Goal: Task Accomplishment & Management: Complete application form

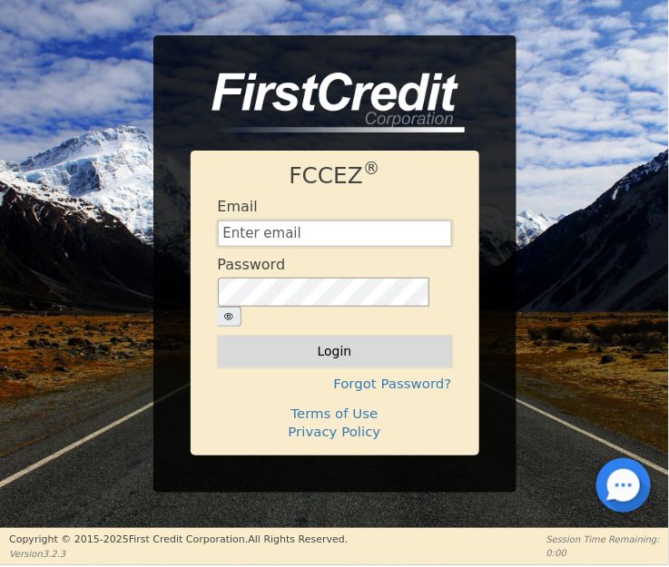
type input "[EMAIL_ADDRESS][DOMAIN_NAME]"
click at [365, 337] on button "Login" at bounding box center [335, 351] width 234 height 31
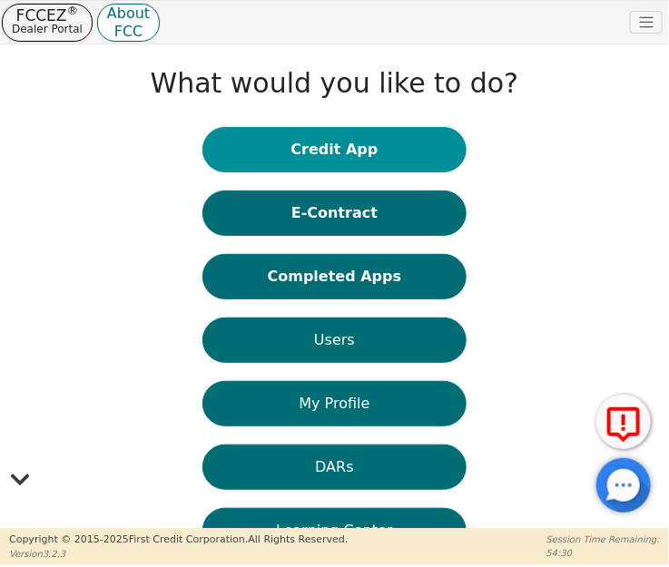
click at [337, 140] on button "Credit App" at bounding box center [334, 149] width 264 height 45
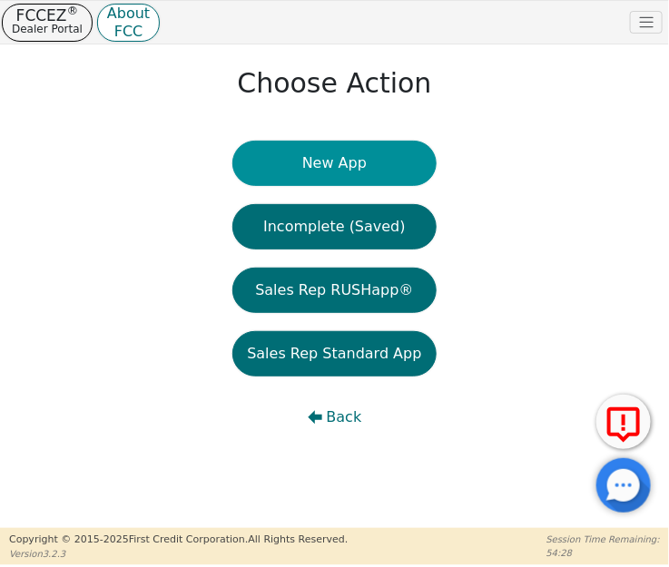
click at [349, 166] on button "New App" at bounding box center [333, 163] width 203 height 45
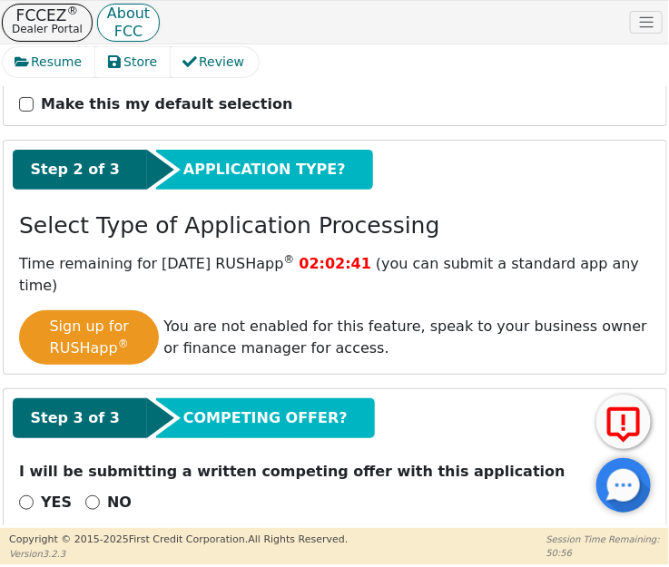
scroll to position [341, 0]
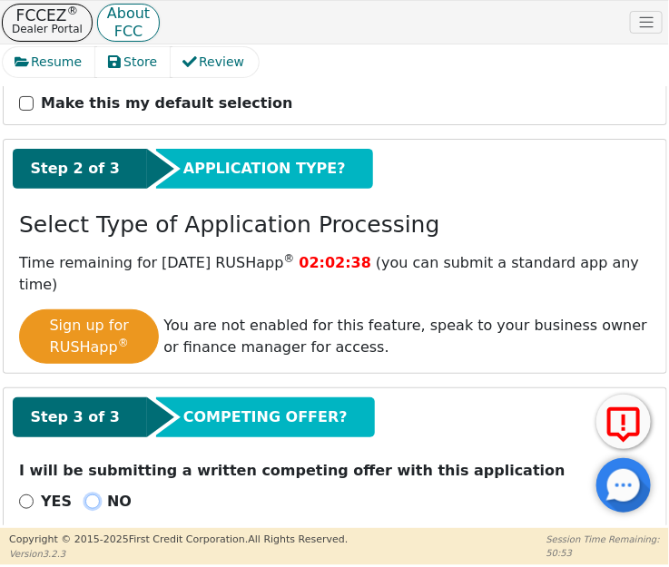
click at [85, 495] on input "NO" at bounding box center [92, 502] width 15 height 15
radio input "true"
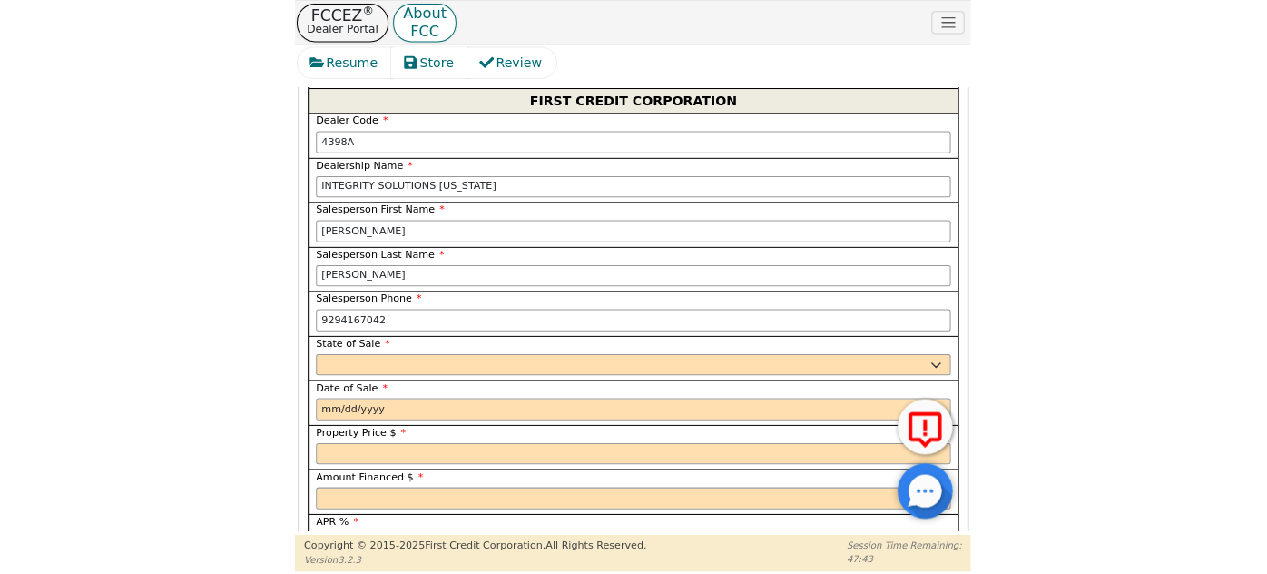
scroll to position [919, 0]
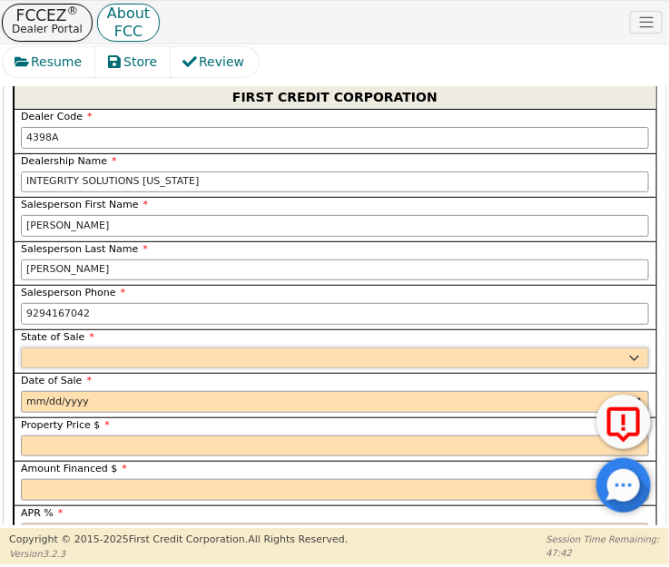
click at [91, 348] on select "AK AL AR AZ CA CO CT DC DE FL [GEOGRAPHIC_DATA] HI IA ID IL IN KS [GEOGRAPHIC_D…" at bounding box center [335, 359] width 628 height 22
select select "WI"
click at [53, 348] on select "AK AL AR AZ CA CO CT DC DE FL [GEOGRAPHIC_DATA] HI IA ID IL IN KS [GEOGRAPHIC_D…" at bounding box center [335, 359] width 628 height 22
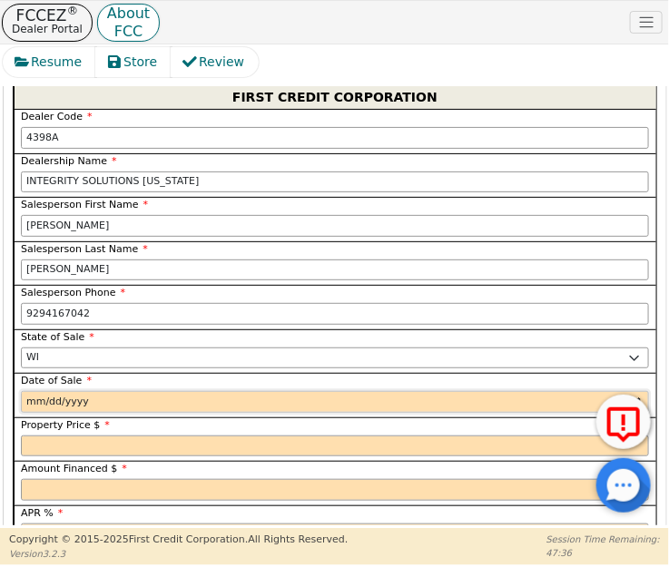
click at [28, 391] on input "date" at bounding box center [335, 402] width 628 height 22
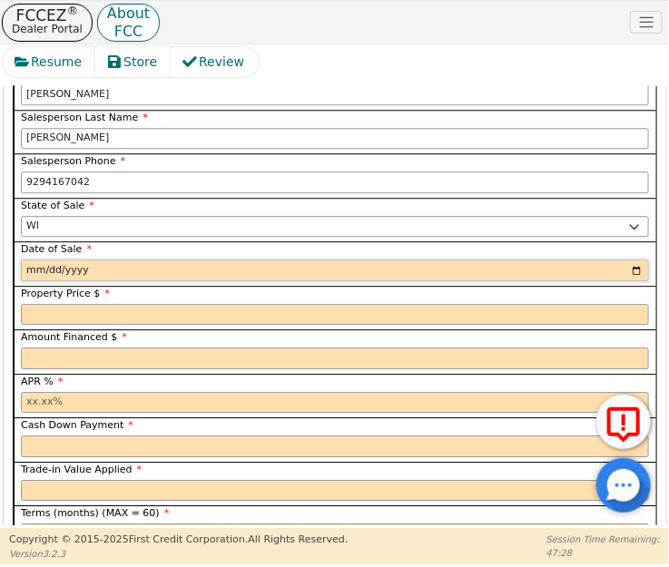
scroll to position [1010, 0]
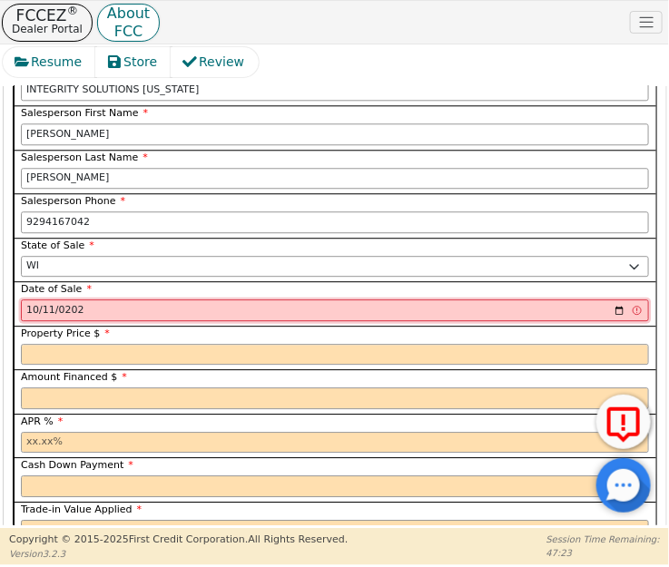
type input "[DATE]"
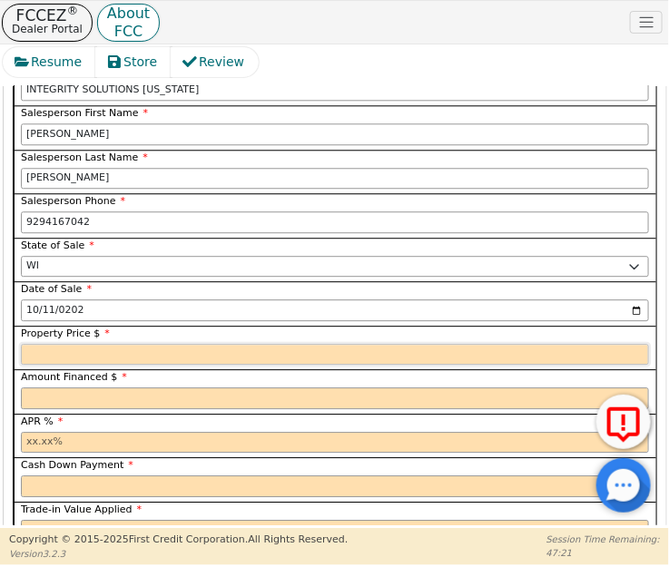
click at [44, 344] on input "text" at bounding box center [335, 355] width 628 height 22
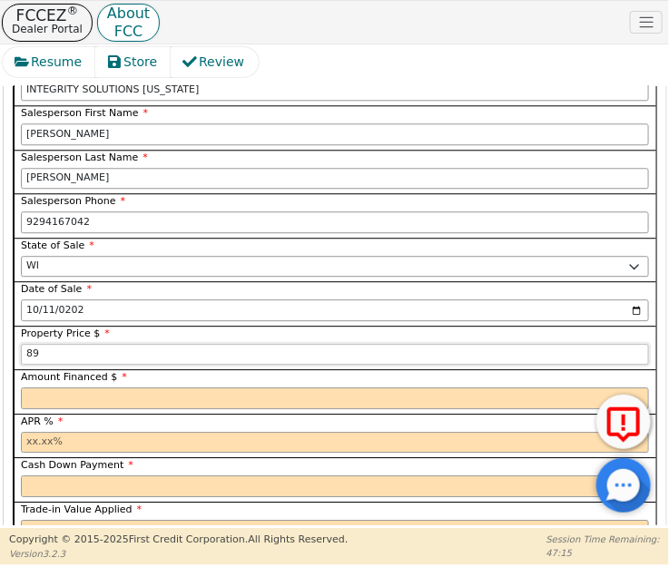
type input "8"
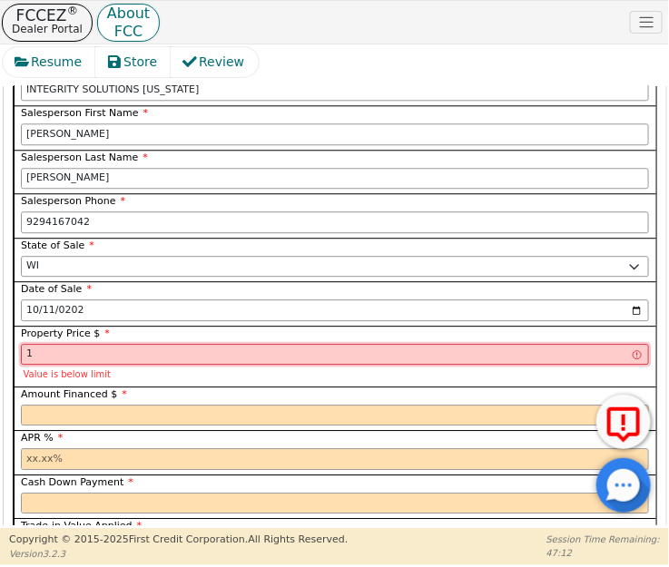
type input "100.00"
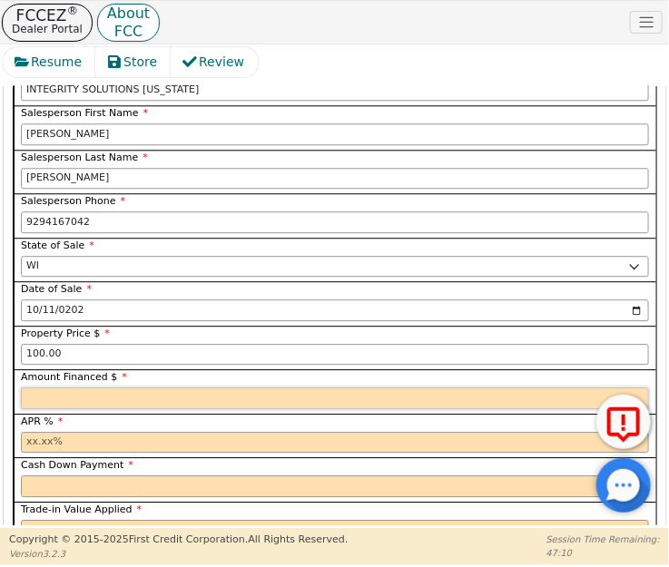
click at [42, 388] on input "text" at bounding box center [335, 399] width 628 height 22
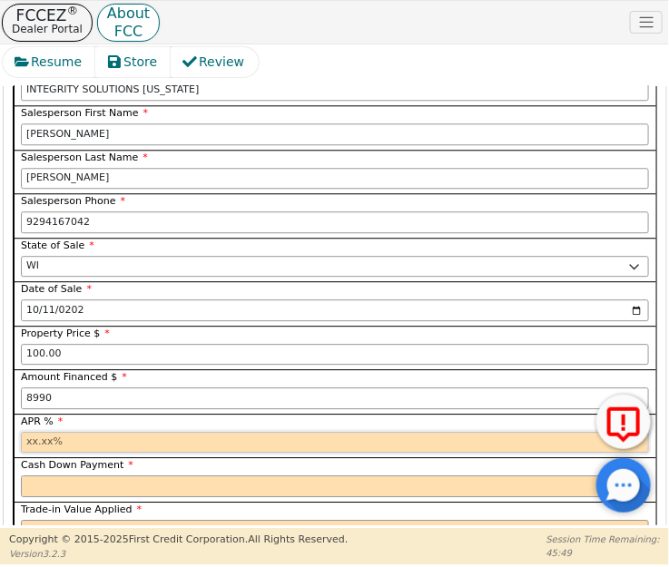
click at [55, 432] on input "text" at bounding box center [335, 443] width 628 height 22
type input "8990.00"
type input "17.99"
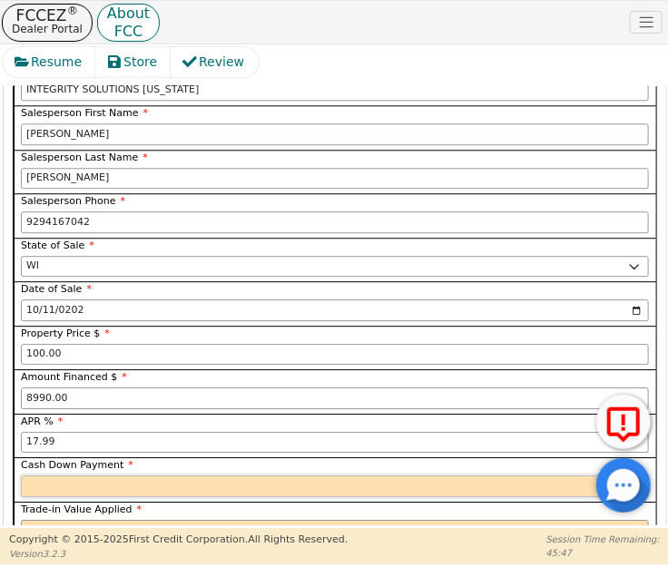
click at [73, 476] on input "text" at bounding box center [335, 487] width 628 height 22
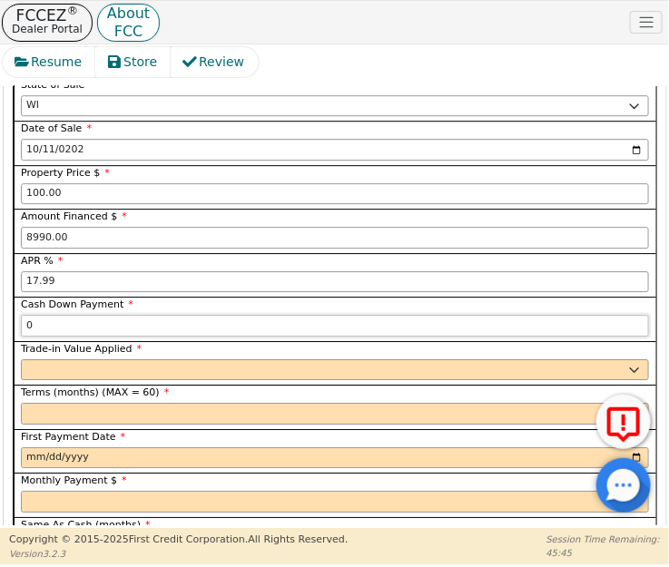
scroll to position [1175, 0]
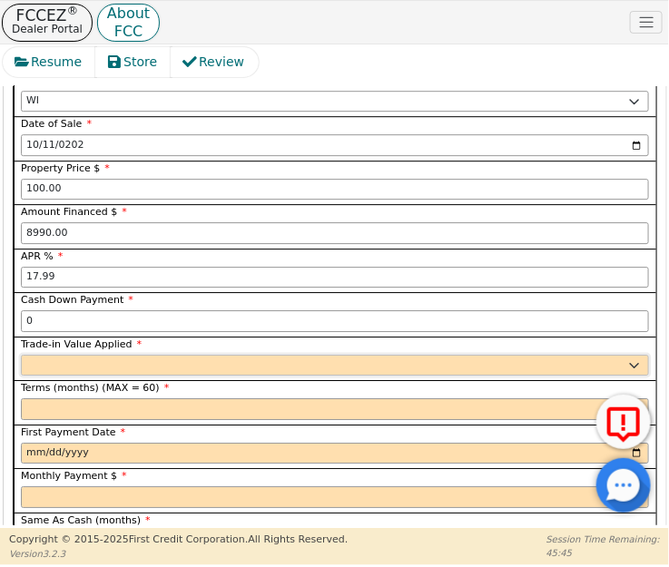
click at [56, 355] on select "Yes No" at bounding box center [335, 366] width 628 height 22
type input "0.00"
select select "n"
click at [21, 355] on select "Yes No" at bounding box center [335, 366] width 628 height 22
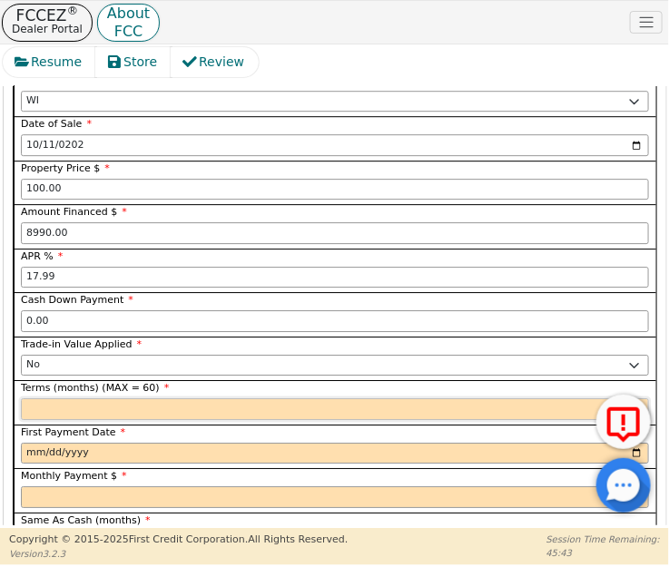
click at [48, 398] on input "text" at bounding box center [335, 409] width 628 height 22
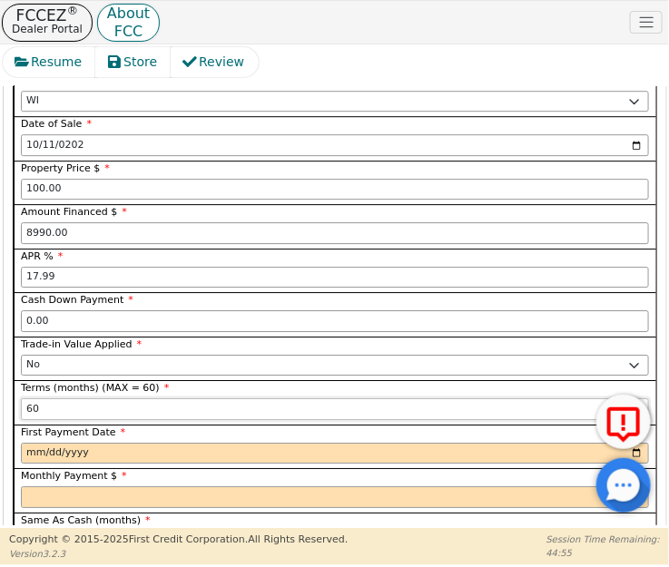
type input "60"
click at [26, 443] on input "date" at bounding box center [335, 454] width 628 height 22
click at [80, 398] on input "60" at bounding box center [335, 409] width 628 height 22
click at [26, 443] on input "date" at bounding box center [335, 454] width 628 height 22
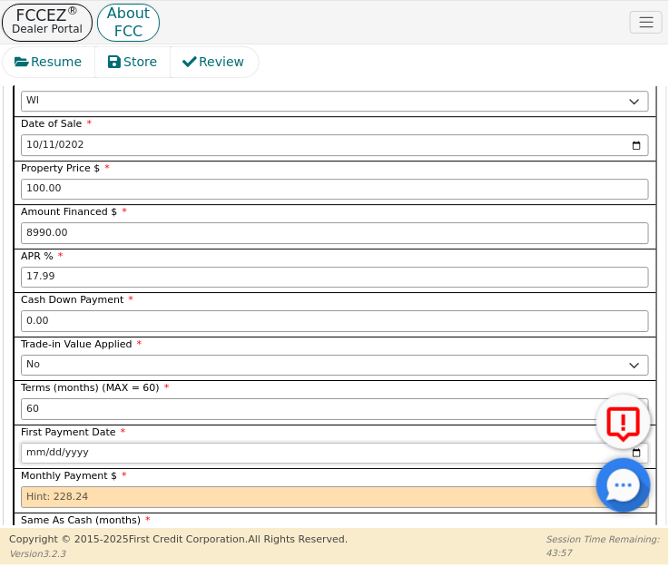
click at [49, 443] on input "[DATE]" at bounding box center [335, 454] width 628 height 22
type input "[DATE]"
click at [31, 487] on input "text" at bounding box center [335, 498] width 628 height 22
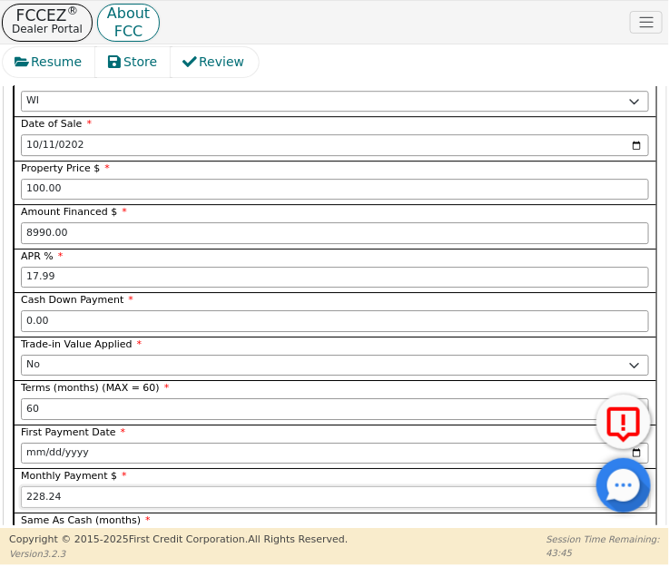
type input "228.24"
click at [63, 531] on input "text" at bounding box center [335, 542] width 628 height 22
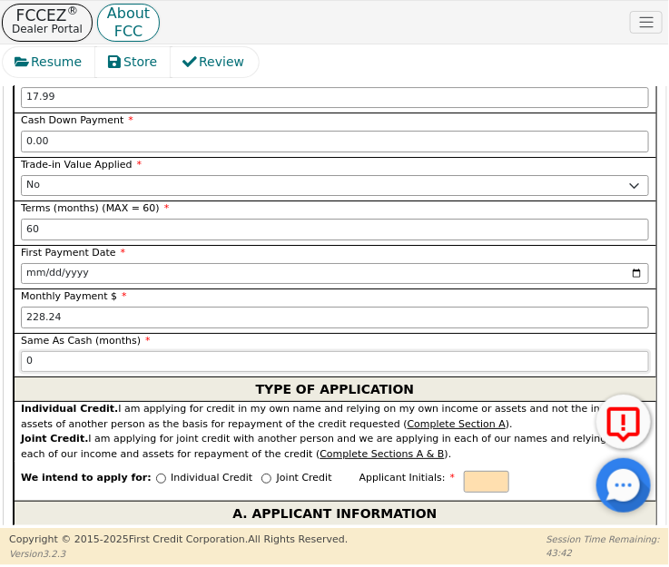
scroll to position [1423, 0]
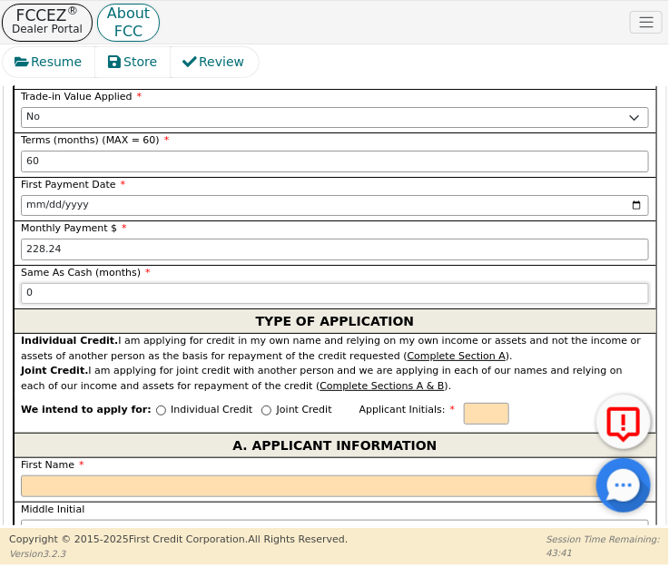
type input "0"
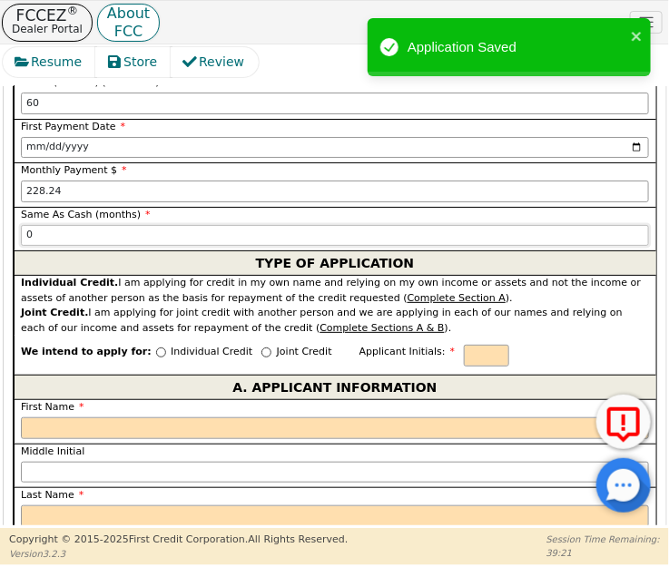
scroll to position [1505, 0]
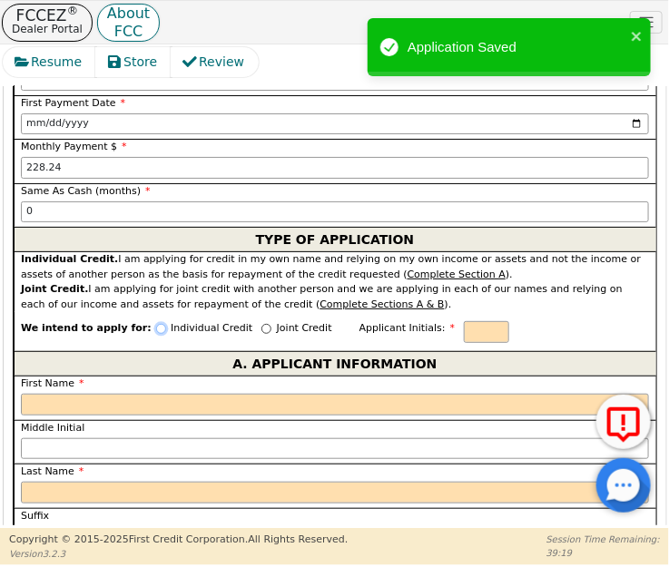
click at [156, 324] on input "Individual Credit" at bounding box center [161, 329] width 10 height 10
radio input "true"
click at [464, 321] on input "text" at bounding box center [486, 332] width 45 height 22
type input "IP"
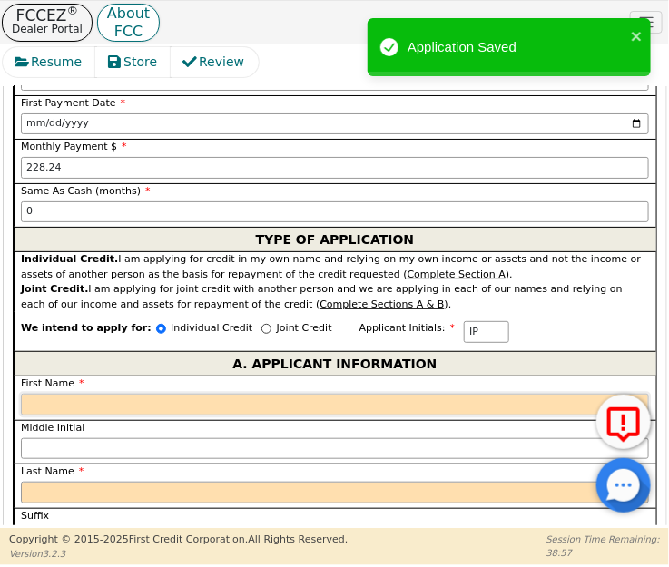
click at [172, 394] on input "First Name" at bounding box center [335, 405] width 628 height 22
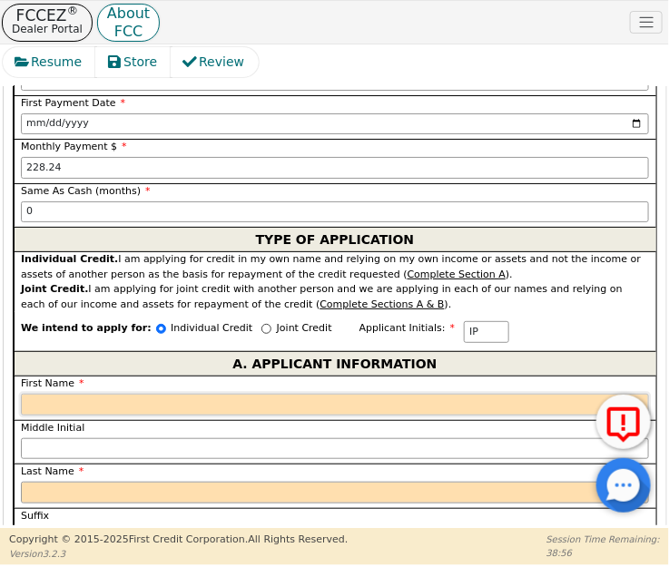
type input "S"
type input "I"
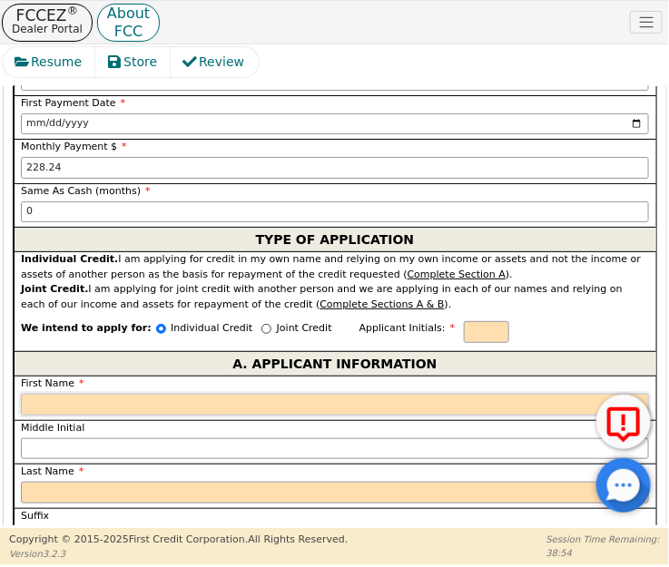
type input "I"
type input "IS"
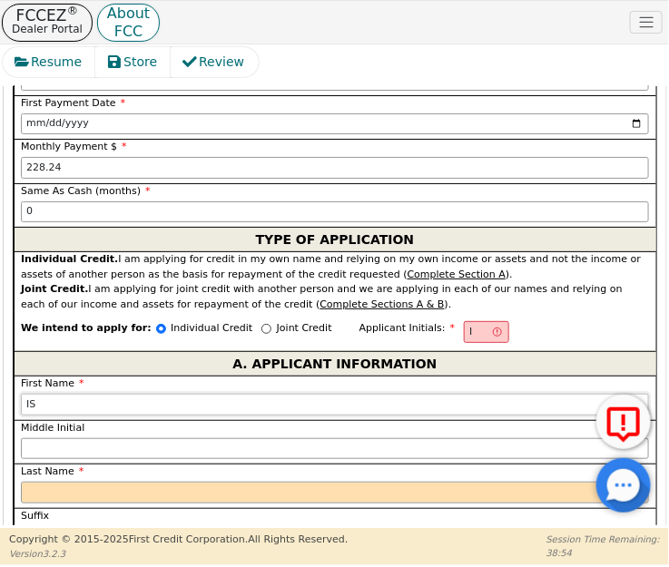
type input "ISE"
type input "ISEL"
type input "[PERSON_NAME]"
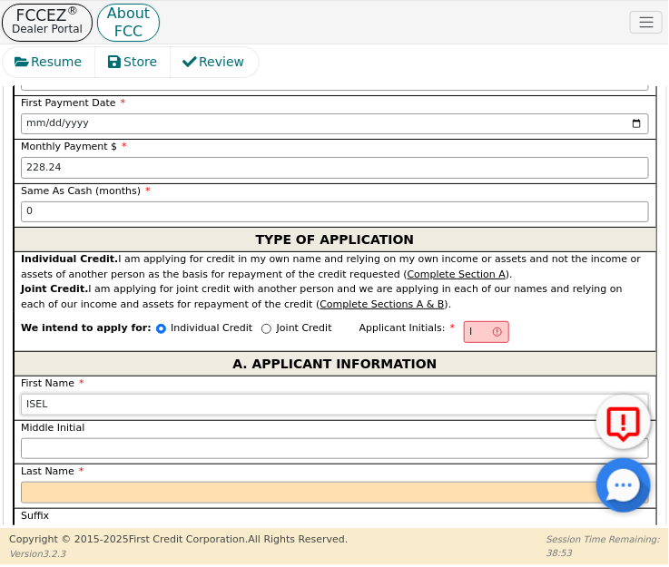
type input "[PERSON_NAME]"
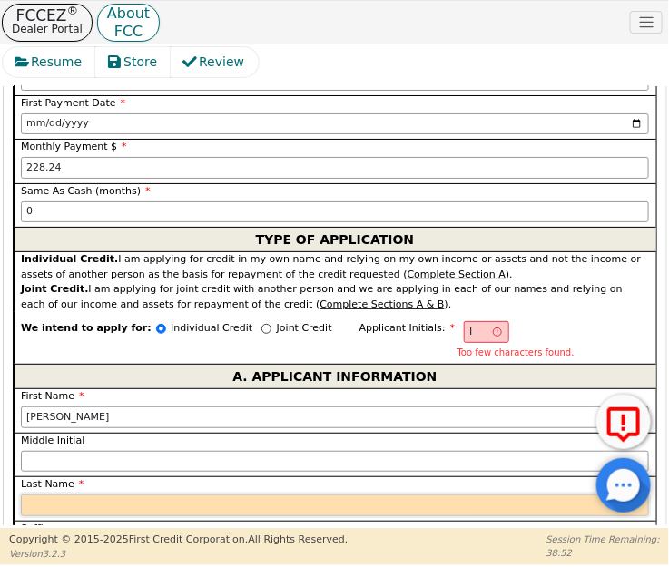
type input "IP"
type input "P"
type input "[PERSON_NAME] P"
type input "PR"
type input "[PERSON_NAME] PR"
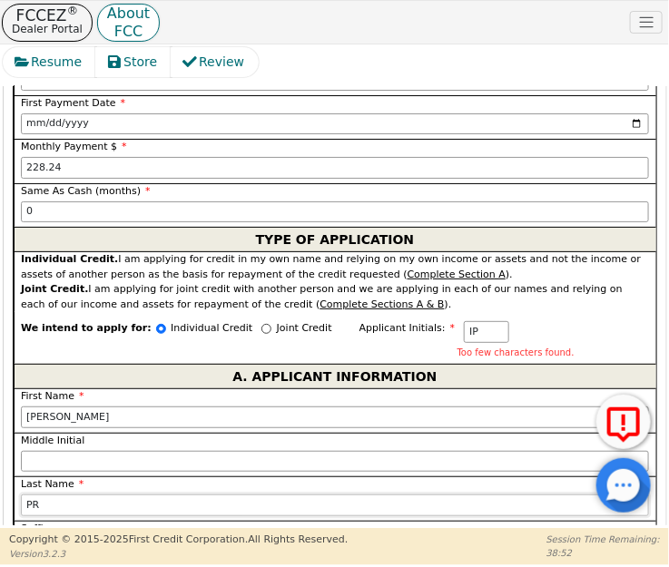
type input "PRO"
type input "[PERSON_NAME] PRO"
type input "PROM"
type input "[PERSON_NAME] PROM"
type input "PROMO"
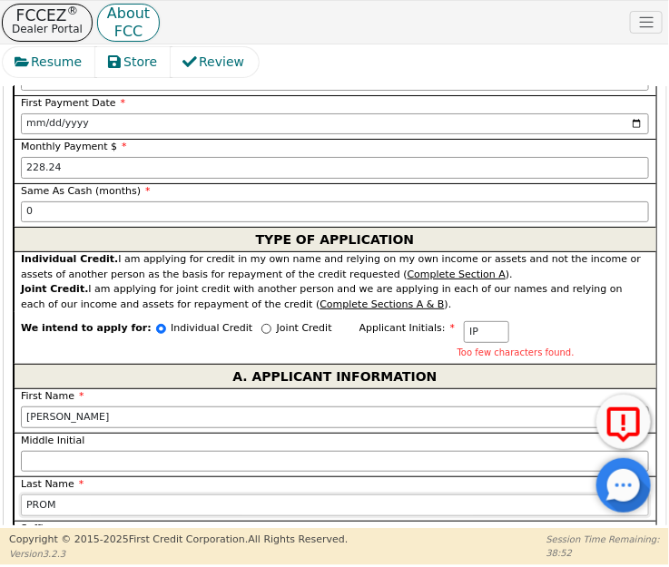
type input "[PERSON_NAME] PROMO"
type input "PROMOT"
type input "[PERSON_NAME] PROMOT"
type input "PROMOTO"
type input "[PERSON_NAME] PROMOTO"
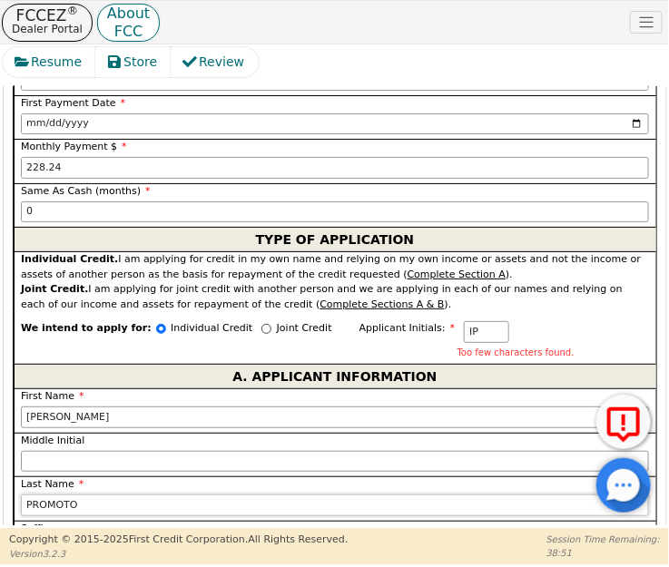
type input "PROMOTOR"
type input "[PERSON_NAME] PROMOTOR"
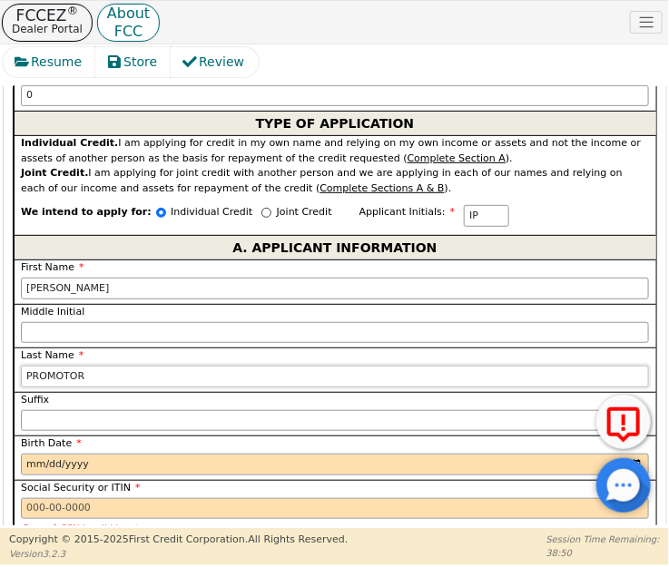
scroll to position [1670, 0]
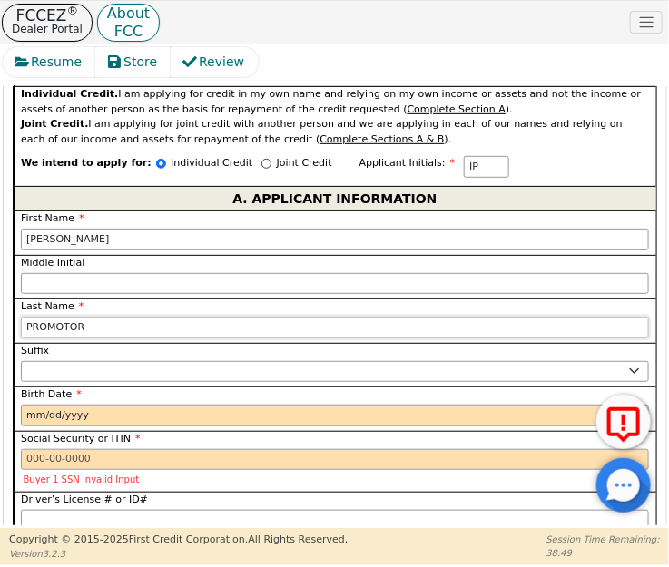
type input "PROMOTOR"
click at [27, 405] on input "Birth Date" at bounding box center [335, 416] width 628 height 22
click at [26, 405] on input "Birth Date" at bounding box center [335, 416] width 628 height 22
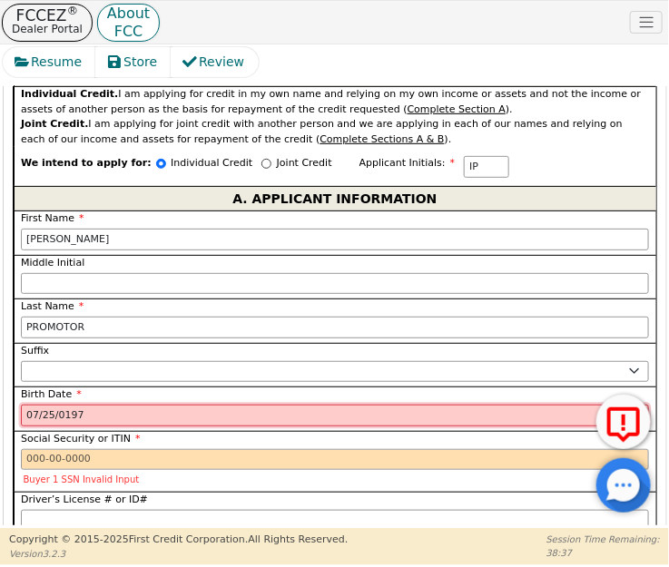
type input "[DATE]"
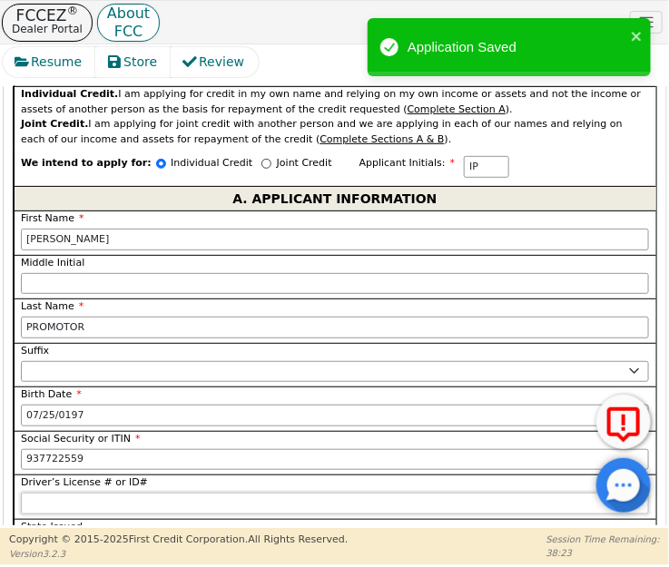
type input "***-**-2559"
click at [60, 493] on input "Driver’s License # or ID#" at bounding box center [335, 504] width 628 height 22
paste input "1398124"
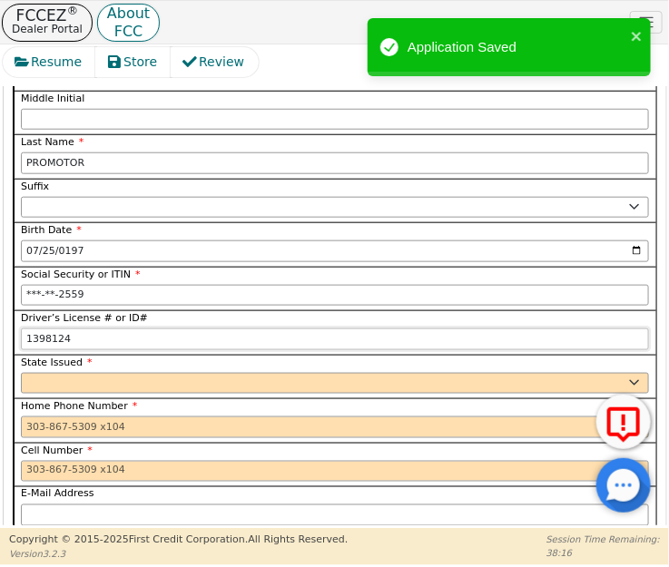
scroll to position [1835, 0]
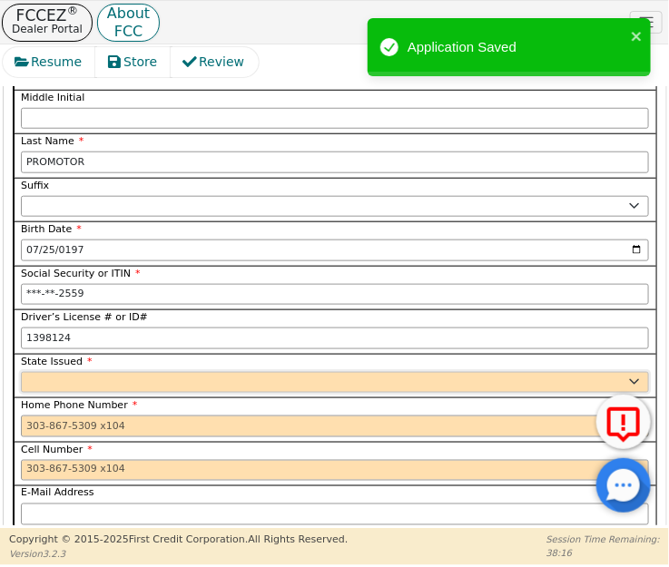
type input "*******"
click at [55, 372] on select "AK AL AR AZ CA CO CT DC DE FL [GEOGRAPHIC_DATA] HI IA ID IL IN KS [GEOGRAPHIC_D…" at bounding box center [335, 383] width 628 height 22
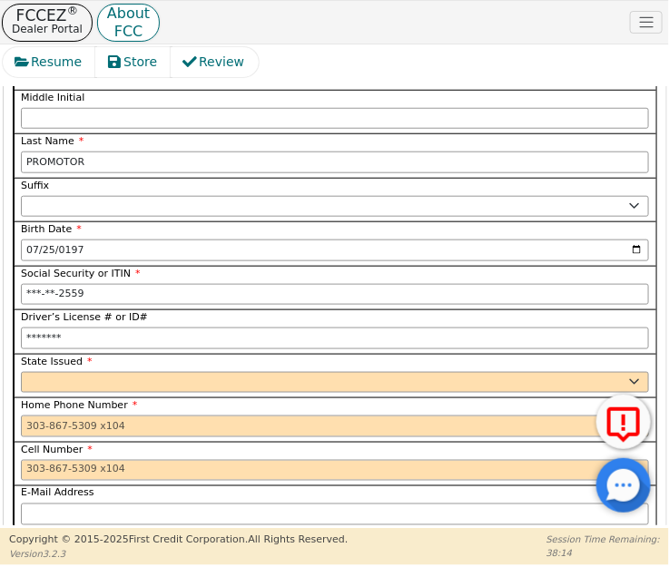
click at [76, 398] on label "Home Phone Number" at bounding box center [335, 405] width 628 height 15
click at [76, 416] on input "Home Phone Number" at bounding box center [335, 427] width 628 height 22
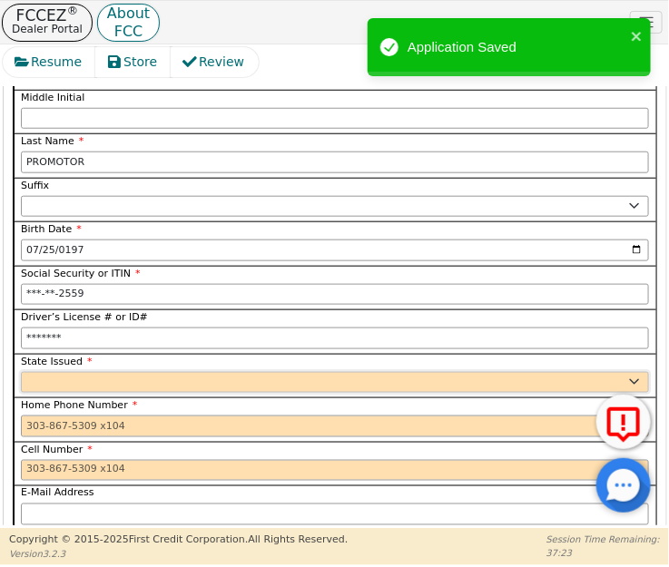
click at [78, 372] on select "AK AL AR AZ CA CO CT DC DE FL [GEOGRAPHIC_DATA] HI IA ID IL IN KS [GEOGRAPHIC_D…" at bounding box center [335, 383] width 628 height 22
select select "WI"
click at [78, 372] on select "AK AL AR AZ CA CO CT DC DE FL [GEOGRAPHIC_DATA] HI IA ID IL IN KS [GEOGRAPHIC_D…" at bounding box center [335, 383] width 628 height 22
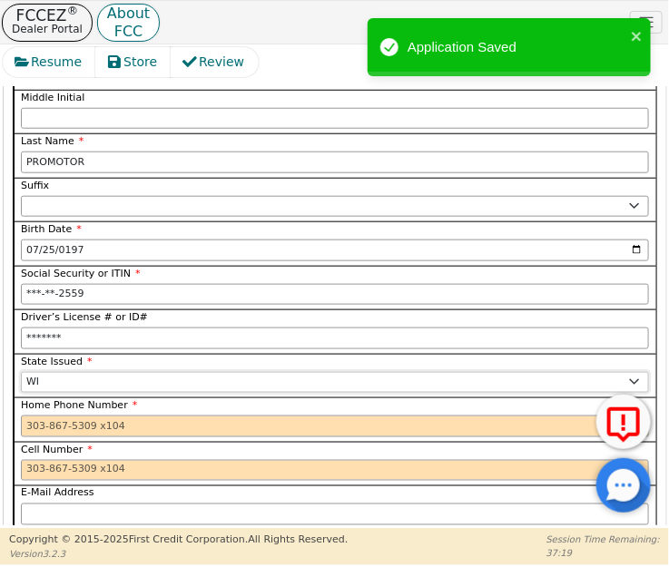
scroll to position [1918, 0]
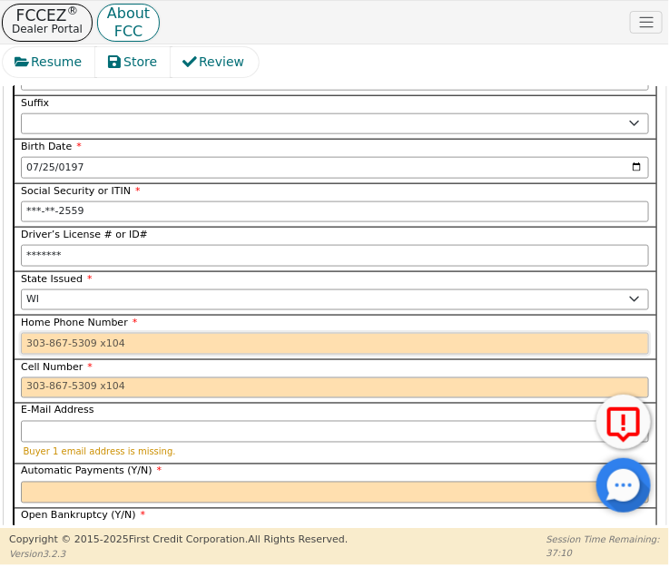
click at [41, 333] on input "Home Phone Number" at bounding box center [335, 344] width 628 height 22
paste input "[PHONE_NUMBER]"
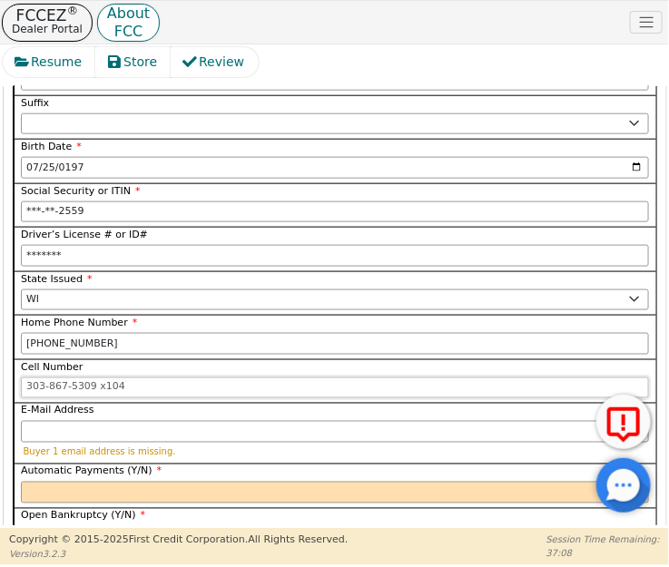
type input "[PHONE_NUMBER]"
click at [48, 378] on input "Cell Number" at bounding box center [335, 389] width 628 height 22
paste input "[PHONE_NUMBER]"
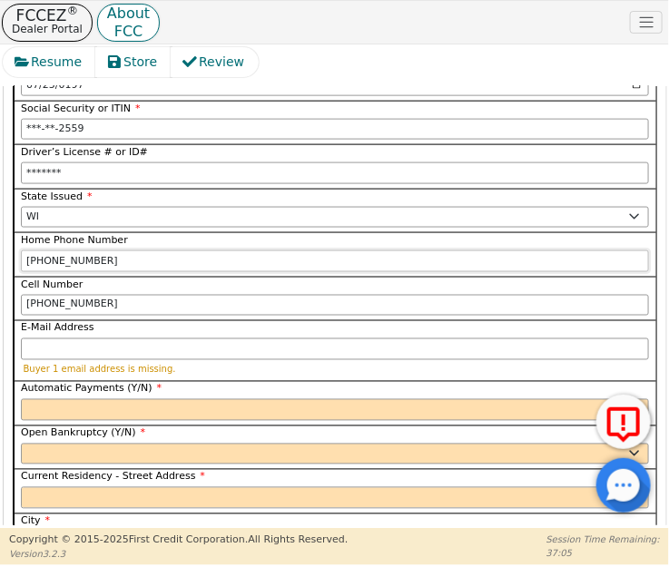
type input "[PHONE_NUMBER]"
drag, startPoint x: 68, startPoint y: 207, endPoint x: -25, endPoint y: 215, distance: 92.9
click at [0, 215] on html "FCCEZ ® Dealer Portal About FCC DARs Live Help User Role : Secondary 4398A: [PE…" at bounding box center [334, 283] width 669 height 566
click at [99, 339] on input "E-Mail Address" at bounding box center [335, 350] width 628 height 22
paste input "[EMAIL_ADDRESS][DOMAIN_NAME]"
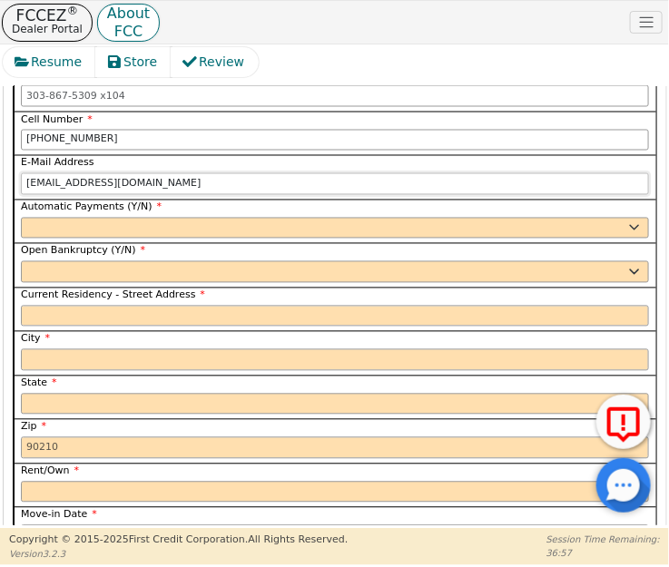
scroll to position [2083, 0]
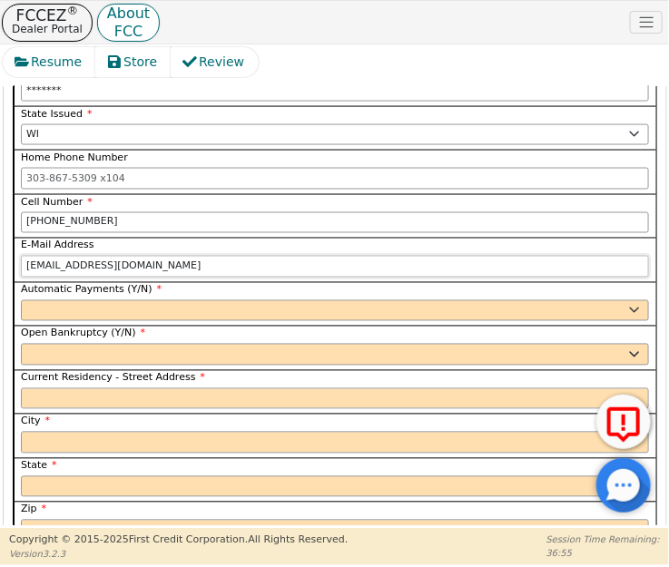
type input "[EMAIL_ADDRESS][DOMAIN_NAME]"
click at [48, 300] on select "Yes No" at bounding box center [335, 311] width 628 height 22
select select "y"
click at [21, 300] on select "Yes No" at bounding box center [335, 311] width 628 height 22
type input "[PERSON_NAME] PROMOTOR"
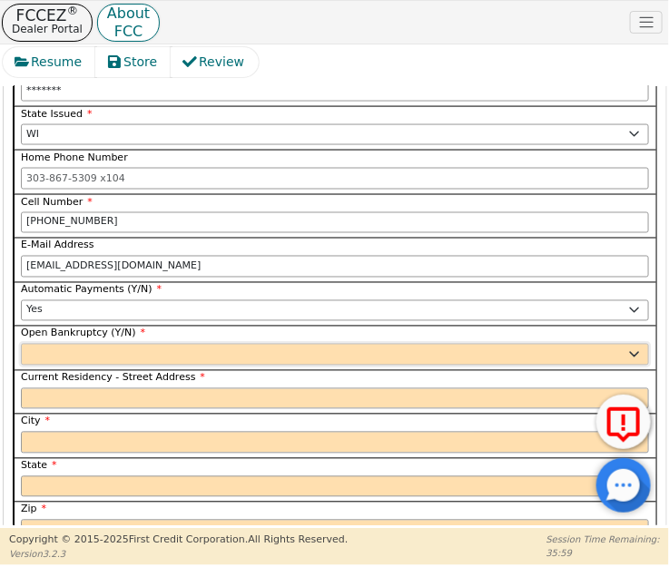
click at [55, 344] on select "Yes No" at bounding box center [335, 355] width 628 height 22
select select "n"
click at [21, 344] on select "Yes No" at bounding box center [335, 355] width 628 height 22
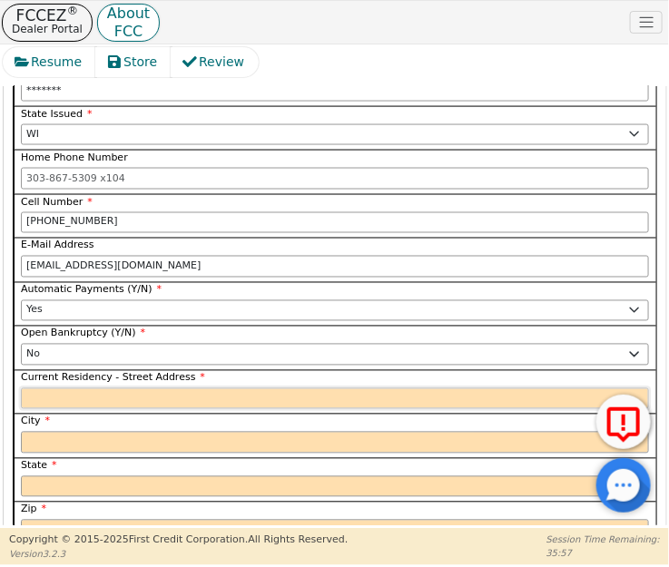
click at [52, 388] on input "Current Residency - Street Address" at bounding box center [335, 399] width 628 height 22
click at [63, 388] on input "Current Residency - Street Address" at bounding box center [335, 399] width 628 height 22
paste input "[STREET_ADDRESS]"
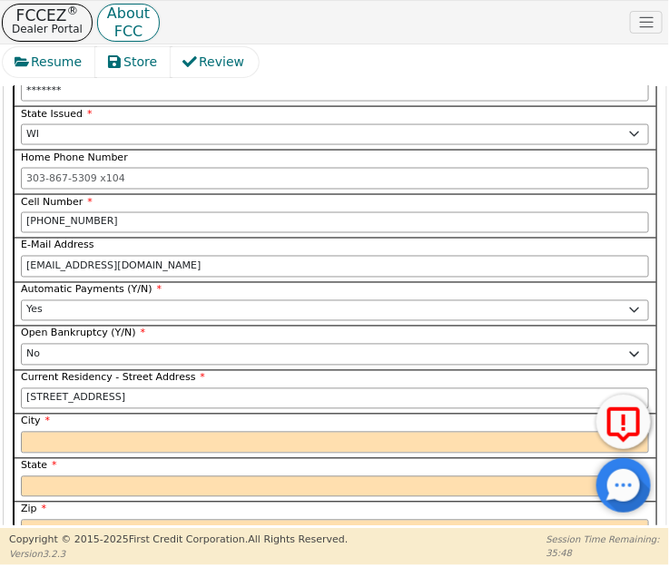
type input "[STREET_ADDRESS]"
click at [74, 432] on input "City" at bounding box center [335, 443] width 628 height 22
paste input "[GEOGRAPHIC_DATA]"
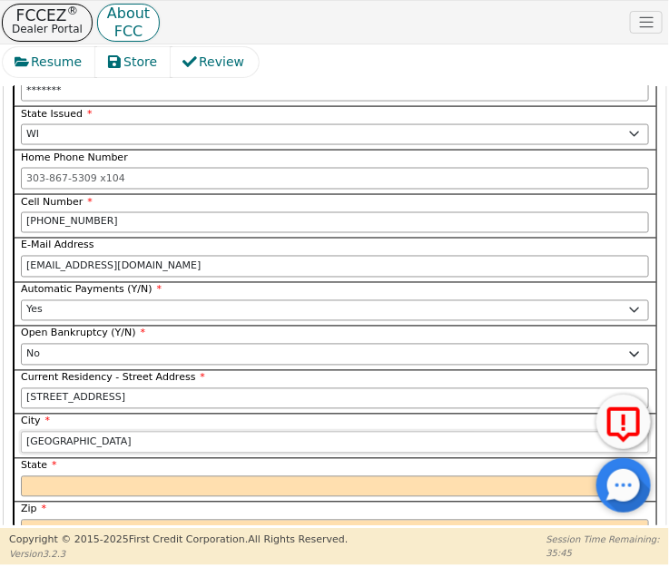
type input "[GEOGRAPHIC_DATA]"
click at [51, 477] on select "AK AL AR AZ CA CO CT DC DE FL [GEOGRAPHIC_DATA] HI IA ID IL IN KS [GEOGRAPHIC_D…" at bounding box center [335, 488] width 628 height 22
select select "WI"
click at [51, 477] on select "AK AL AR AZ CA CO CT DC DE FL [GEOGRAPHIC_DATA] HI IA ID IL IN KS [GEOGRAPHIC_D…" at bounding box center [335, 488] width 628 height 22
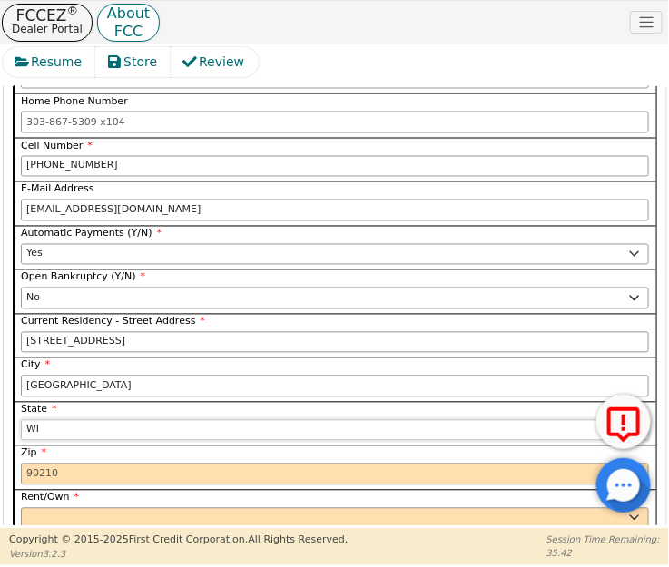
scroll to position [2166, 0]
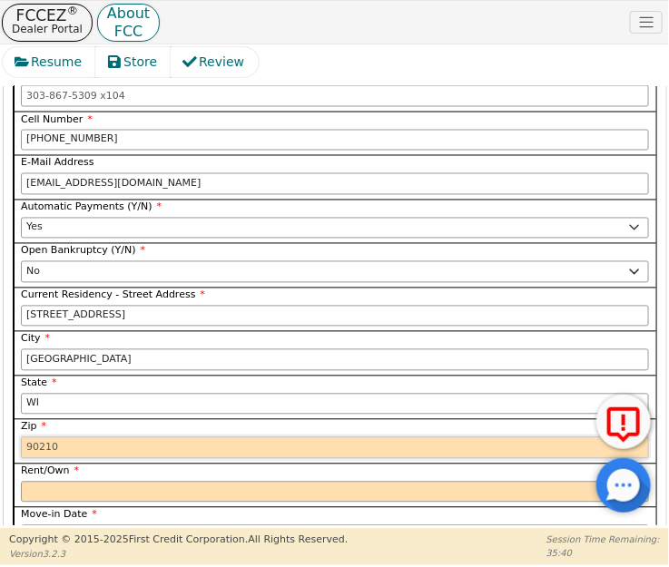
click at [68, 438] on input "Zip" at bounding box center [335, 449] width 628 height 22
paste input "53215"
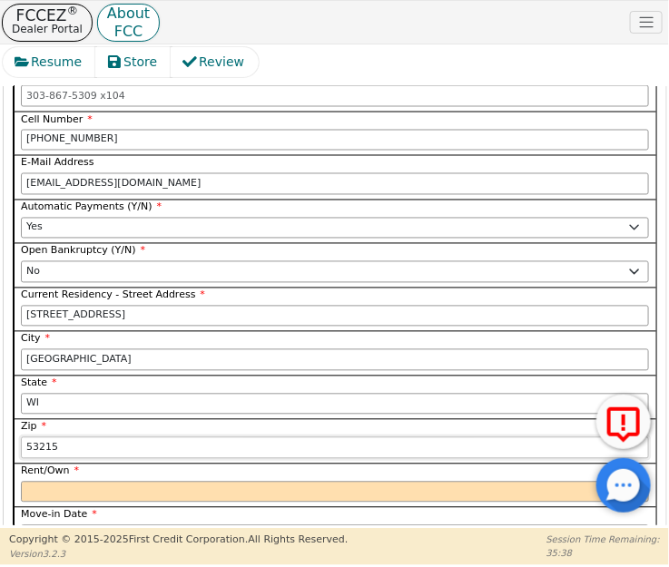
type input "53215"
click at [48, 482] on select "Rent Own" at bounding box center [335, 493] width 628 height 22
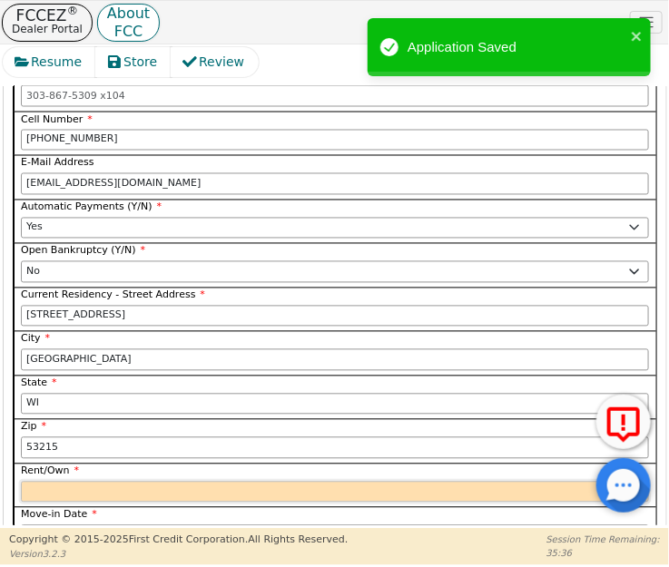
select select "Own"
click at [21, 482] on select "Rent Own" at bounding box center [335, 493] width 628 height 22
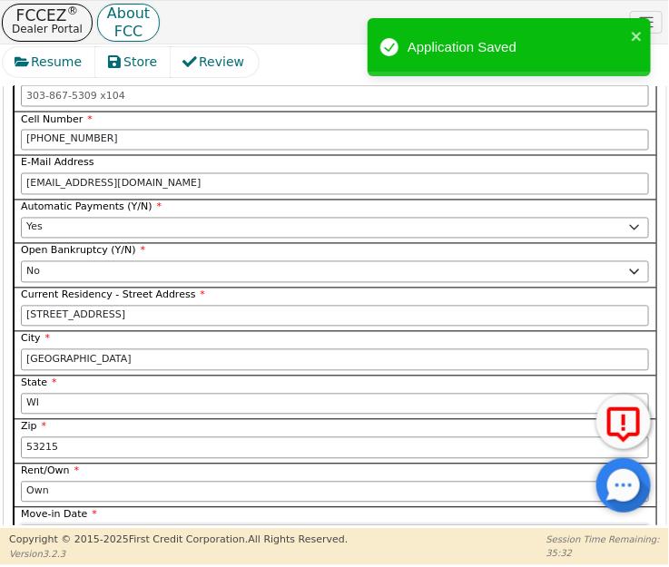
click at [29, 526] on input "Move-in Date" at bounding box center [335, 537] width 628 height 22
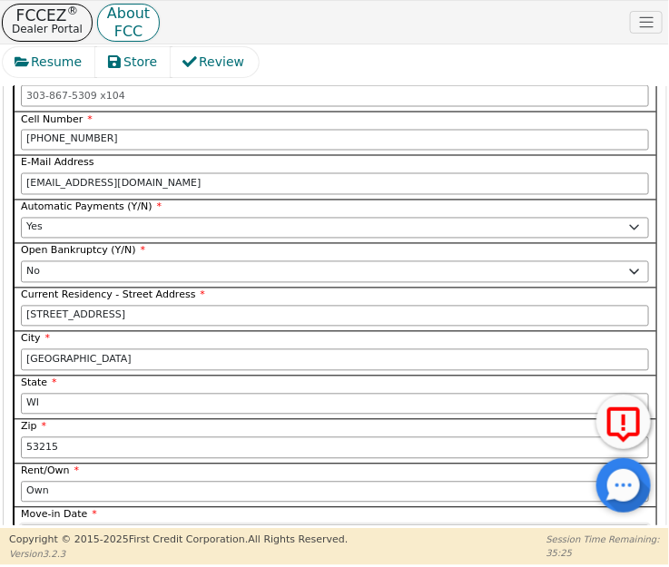
type input "2024-10"
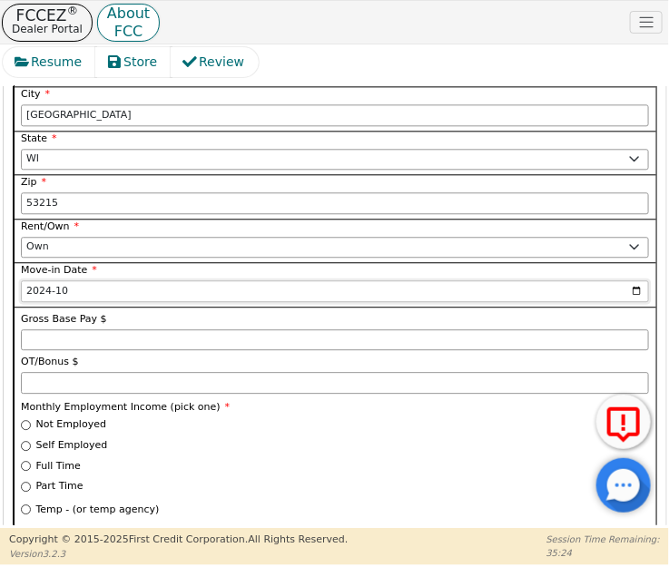
scroll to position [2413, 0]
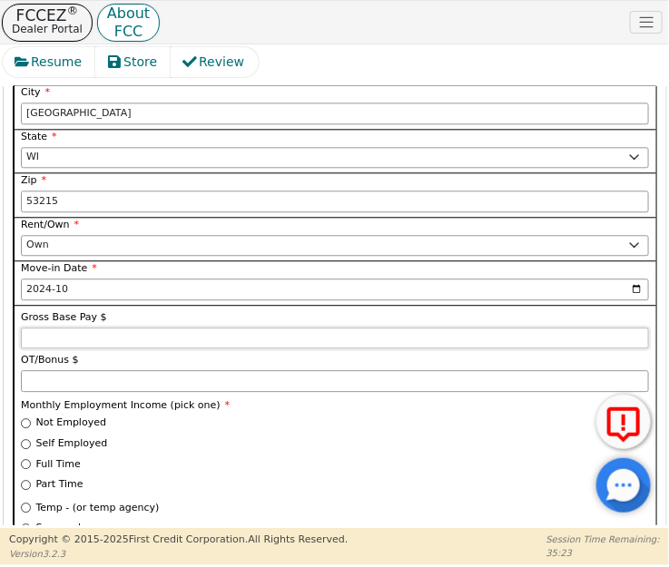
click at [32, 328] on input "Gross Base Pay $" at bounding box center [335, 339] width 628 height 22
drag, startPoint x: 59, startPoint y: 284, endPoint x: 19, endPoint y: 284, distance: 39.9
click at [21, 328] on input "1068" at bounding box center [335, 339] width 628 height 22
type input "5440.00"
click at [25, 459] on input "Full Time" at bounding box center [26, 464] width 10 height 10
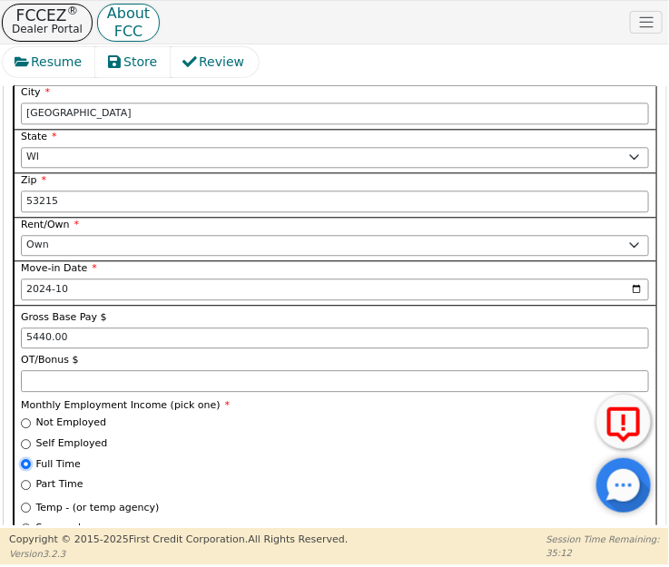
radio input "true"
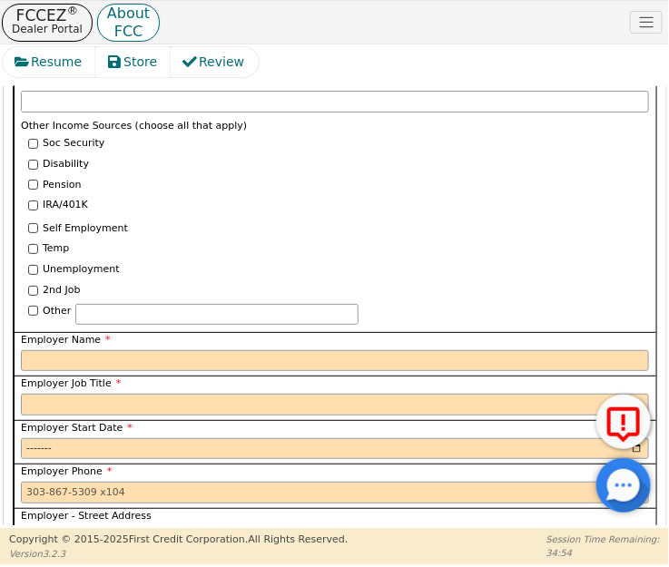
scroll to position [2991, 0]
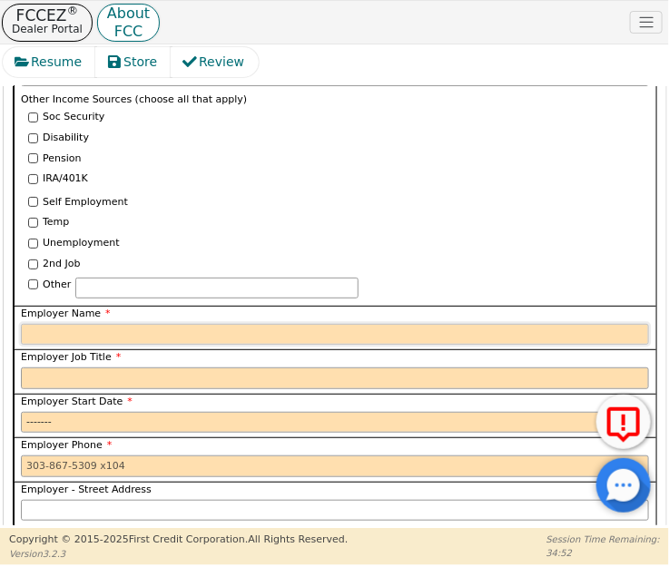
click at [94, 324] on input "Employer Name" at bounding box center [335, 335] width 628 height 22
paste input "[PERSON_NAME] Flag Manufacturing co"
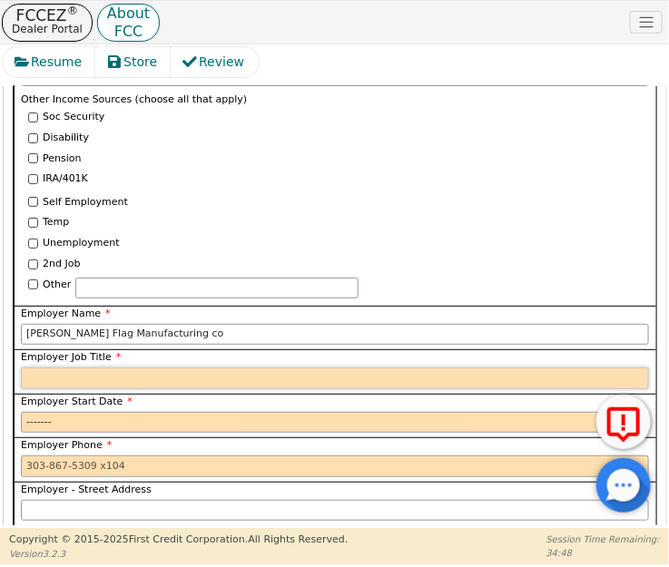
type input "[PERSON_NAME] Flag Manufacturing co"
click at [41, 368] on input "Employer Job Title" at bounding box center [335, 379] width 628 height 22
click at [62, 368] on input "Employer Job Title" at bounding box center [335, 379] width 628 height 22
paste input "Seamstress"
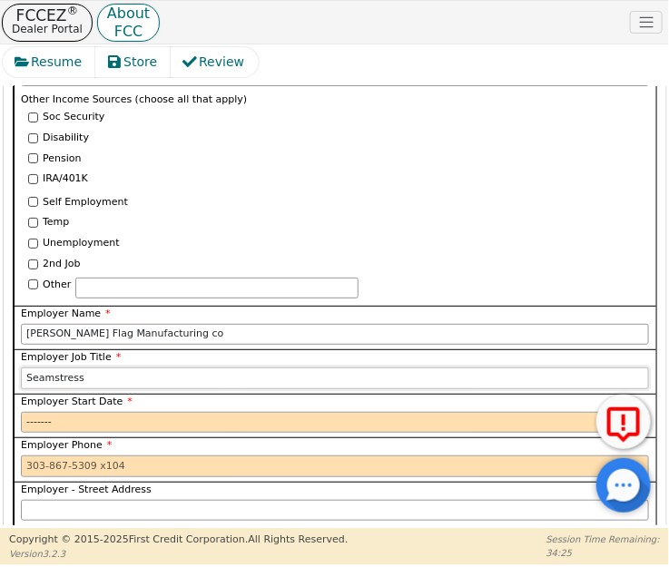
type input "Seamstress"
click at [31, 412] on input "Employer Start Date" at bounding box center [335, 423] width 628 height 22
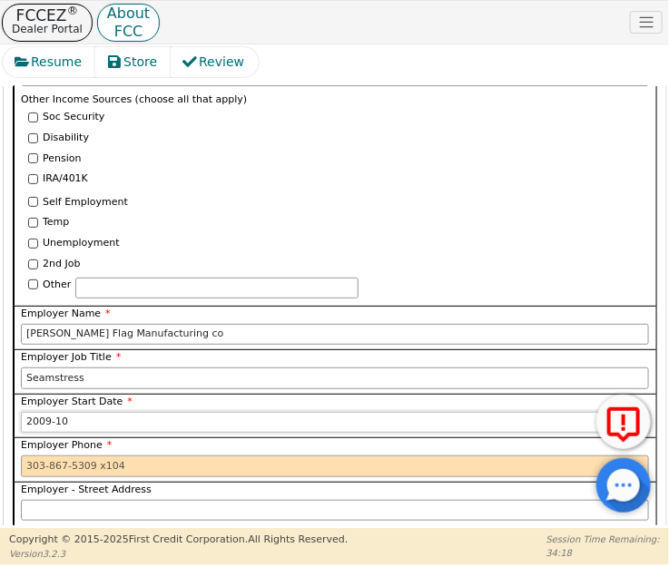
type input "2008-10"
click at [36, 500] on input "Employer - Street Address" at bounding box center [335, 511] width 628 height 22
click at [44, 456] on input "Employer Phone" at bounding box center [335, 467] width 628 height 22
paste input "4148569115"
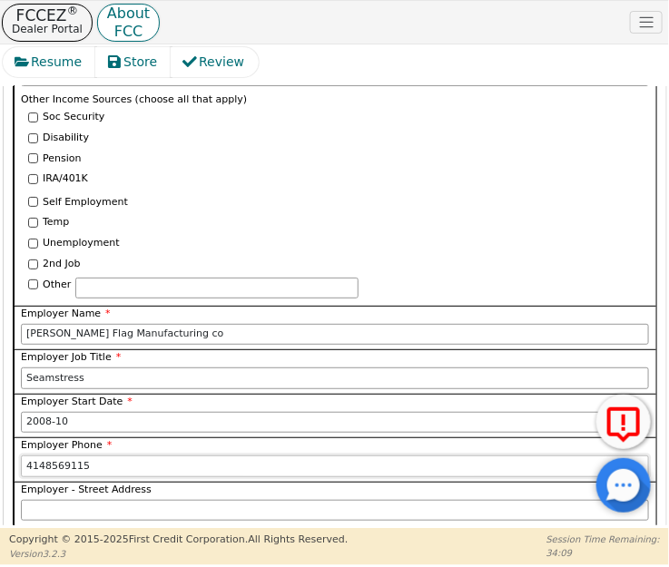
scroll to position [3074, 0]
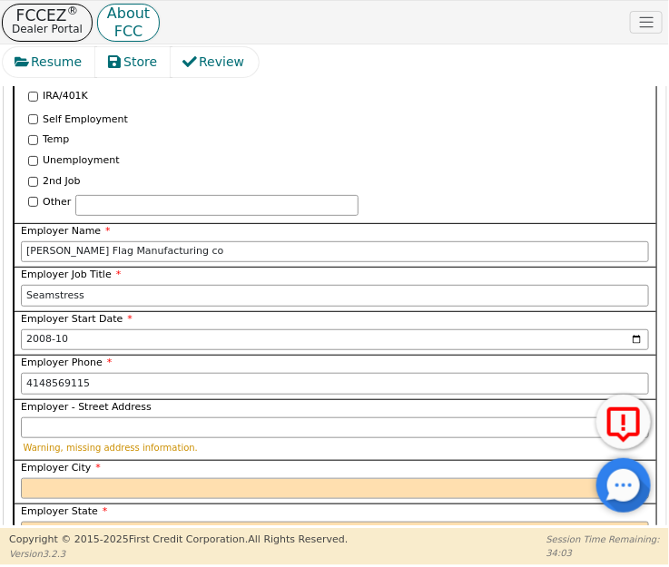
type input "[PHONE_NUMBER]"
click at [63, 418] on input "Employer - Street Address" at bounding box center [335, 429] width 628 height 22
paste input "[STREET_ADDRESS][PERSON_NAME]"
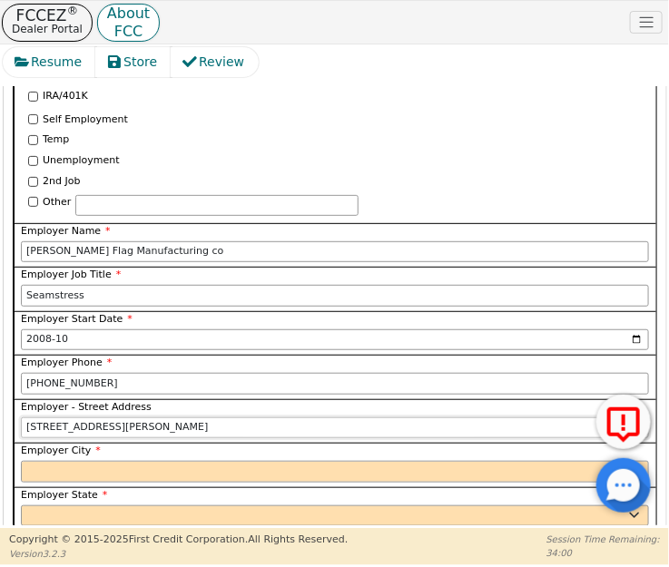
type input "[STREET_ADDRESS][PERSON_NAME]"
click at [49, 461] on input "Employer City" at bounding box center [335, 472] width 628 height 22
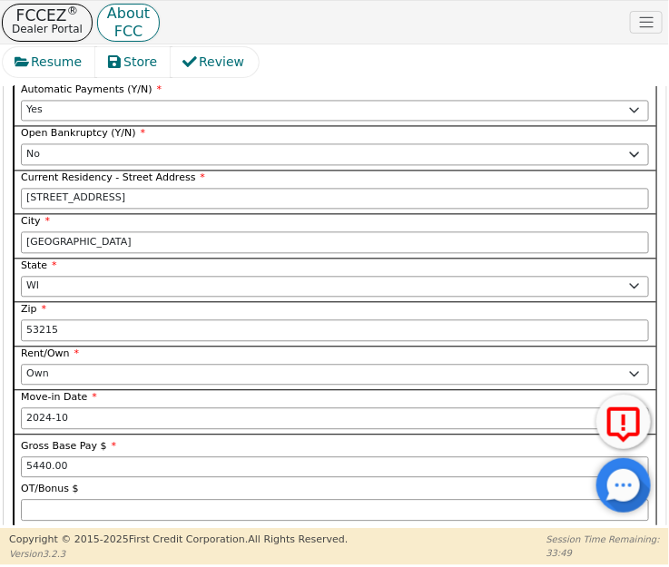
scroll to position [2248, 0]
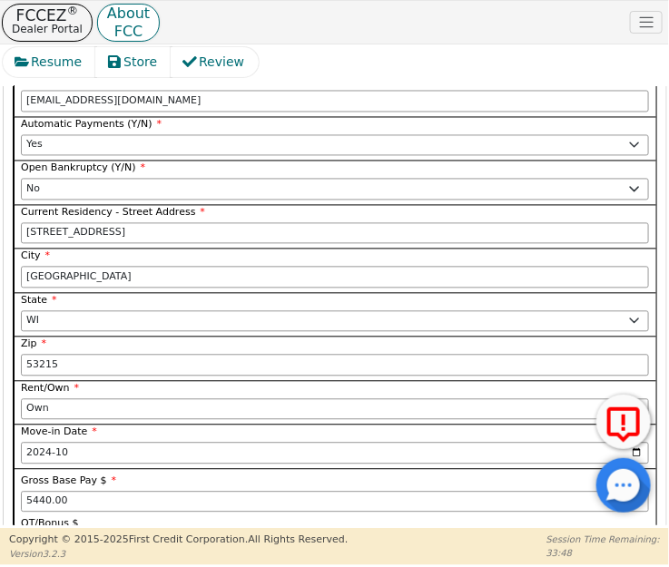
type input "WI"
click at [73, 311] on select "AK AL AR AZ CA CO CT DC DE FL [GEOGRAPHIC_DATA] HI IA ID IL IN KS [GEOGRAPHIC_D…" at bounding box center [335, 322] width 628 height 22
click at [21, 311] on select "AK AL AR AZ CA CO CT DC DE FL [GEOGRAPHIC_DATA] HI IA ID IL IN KS [GEOGRAPHIC_D…" at bounding box center [335, 322] width 628 height 22
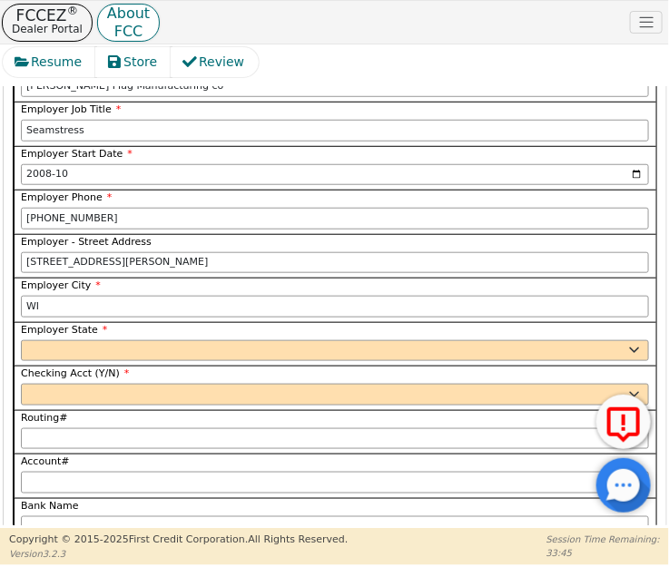
scroll to position [3156, 0]
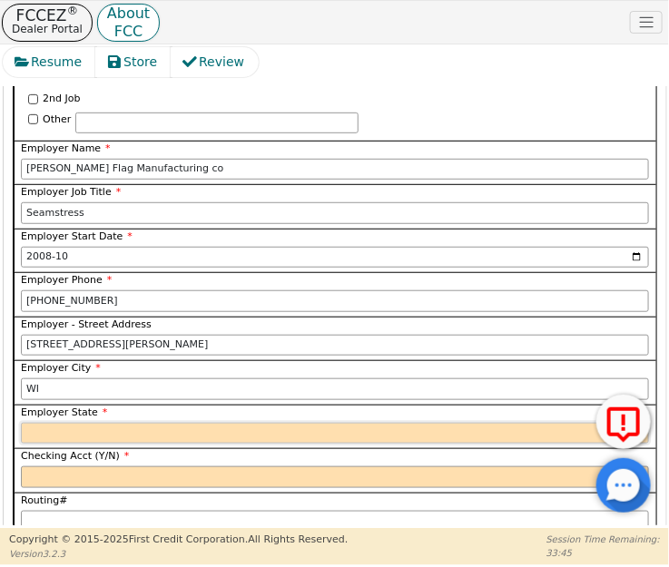
click at [44, 423] on select "AK AL AR AZ CA CO CT DC DE FL [GEOGRAPHIC_DATA] HI IA ID [GEOGRAPHIC_DATA] IN K…" at bounding box center [335, 434] width 628 height 22
select select "WI"
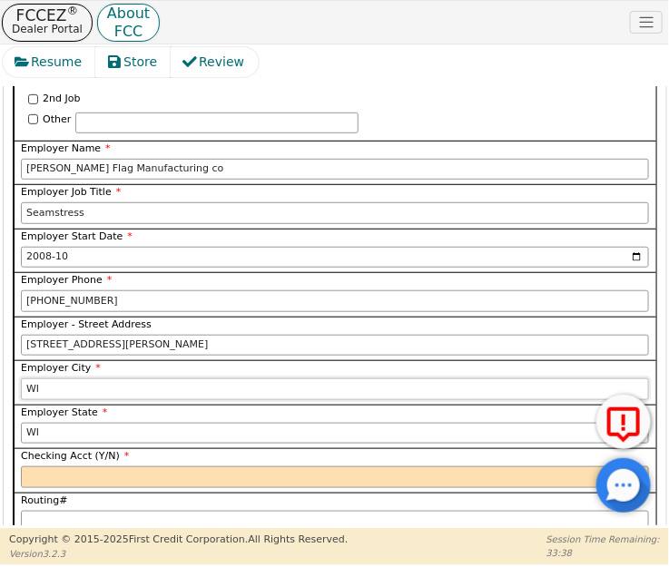
click at [62, 379] on input "WI" at bounding box center [335, 390] width 628 height 22
click at [51, 379] on input "WI" at bounding box center [335, 390] width 628 height 22
paste input "[GEOGRAPHIC_DATA]"
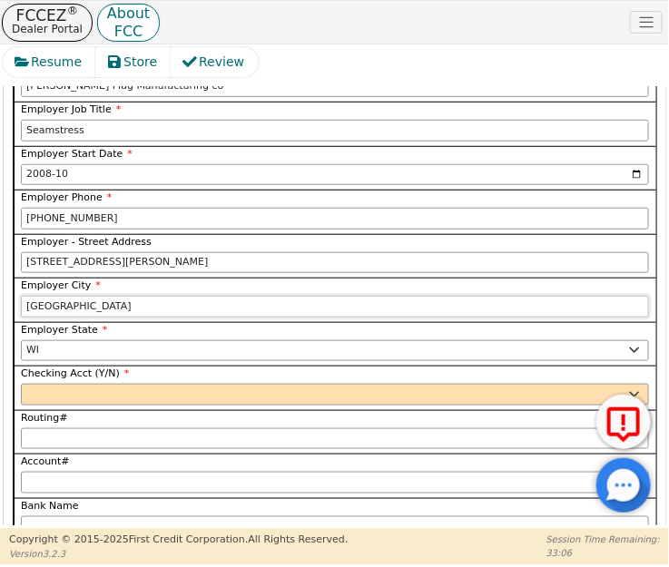
type input "[GEOGRAPHIC_DATA]"
click at [55, 384] on select "Yes No" at bounding box center [335, 395] width 628 height 22
select select "y"
click at [21, 384] on select "Yes No" at bounding box center [335, 395] width 628 height 22
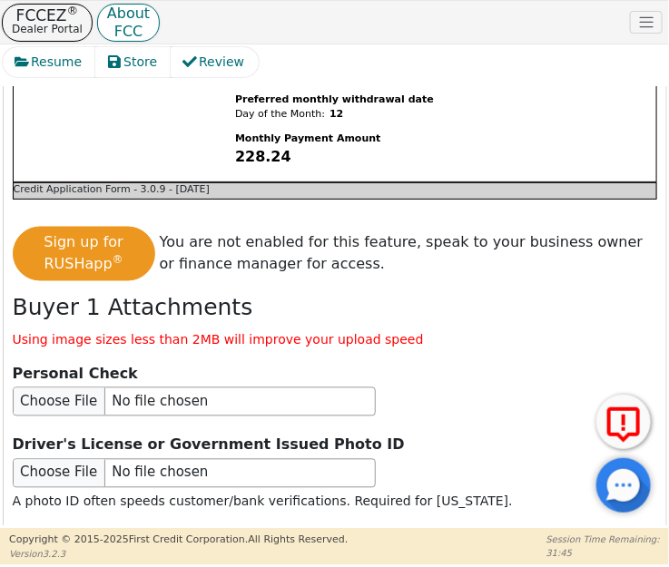
scroll to position [5136, 0]
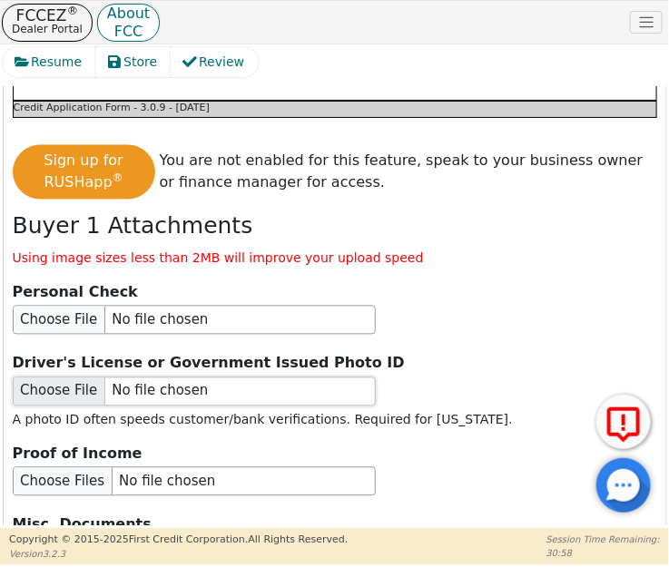
click at [53, 378] on input "file" at bounding box center [194, 392] width 363 height 29
type input "C:\fakepath\ID-[PERSON_NAME] PROMOTOR.png"
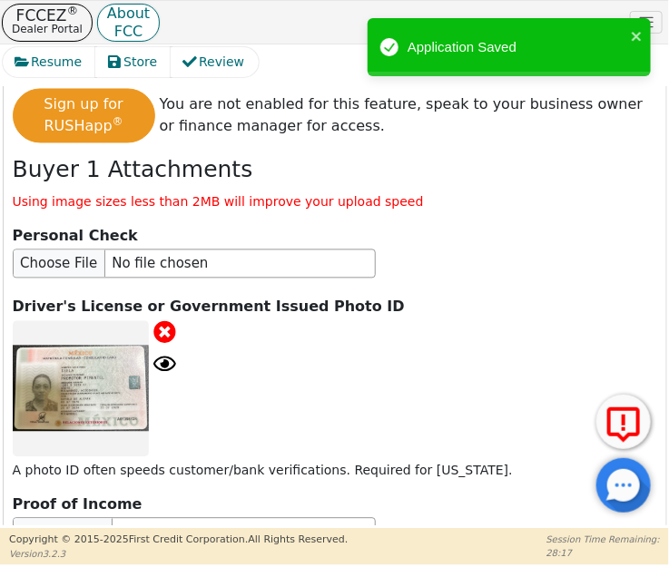
scroll to position [5301, 0]
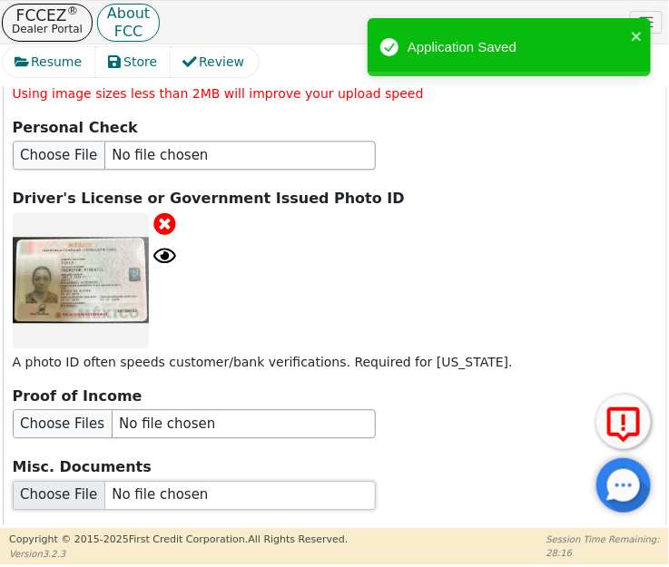
click at [58, 481] on input "file" at bounding box center [194, 495] width 363 height 29
type input "C:\fakepath\MS-[PERSON_NAME] PROMOTOR.png"
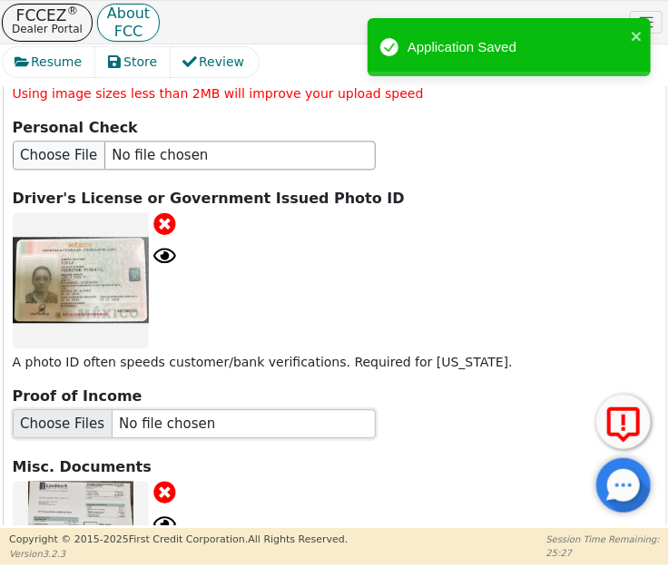
click at [33, 409] on input "file" at bounding box center [194, 423] width 363 height 29
type input "C:\fakepath\POI-[PERSON_NAME] PROMOTOR.png"
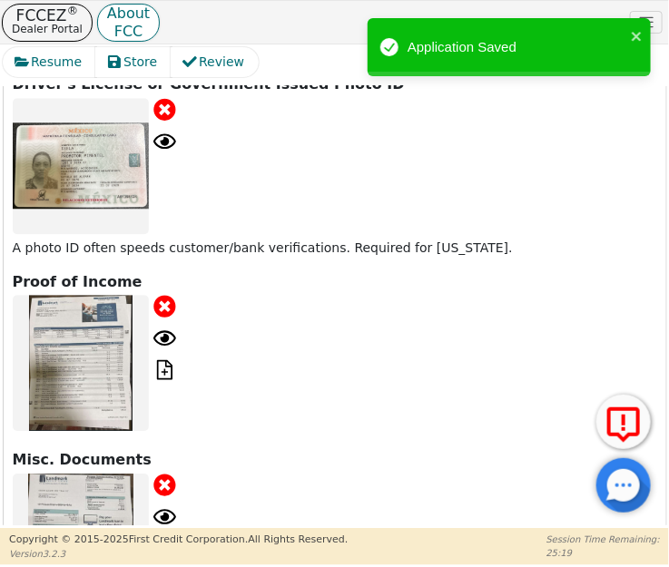
scroll to position [5680, 0]
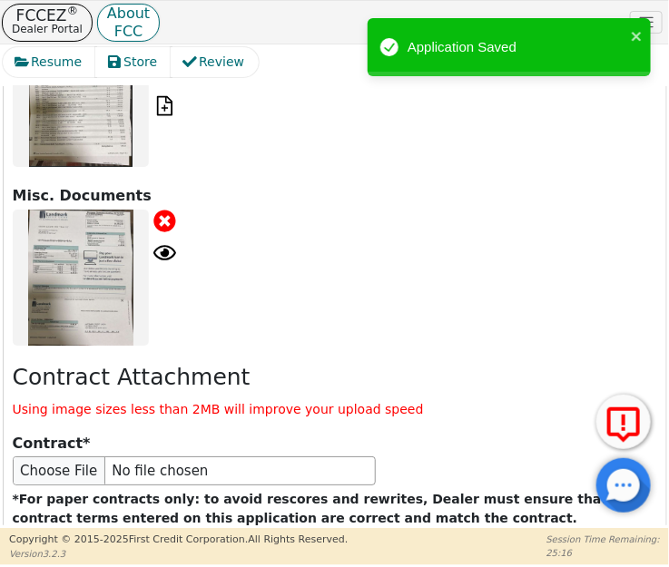
click at [130, 556] on button "Save for Later" at bounding box center [126, 577] width 227 height 42
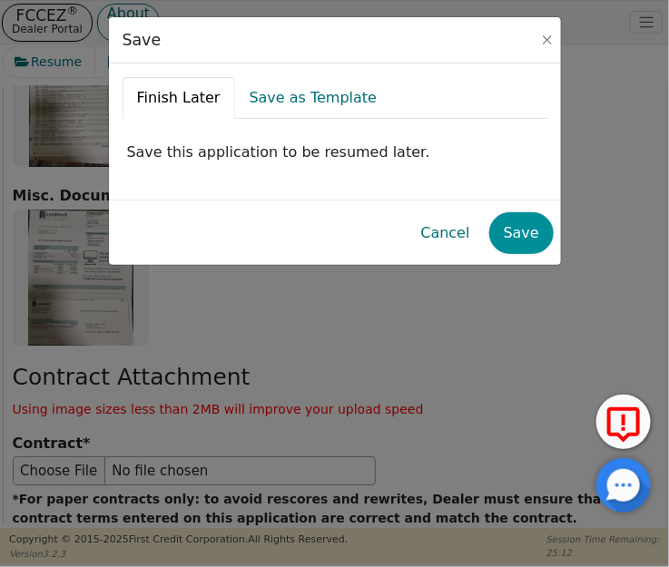
click at [523, 230] on button "Save" at bounding box center [521, 233] width 64 height 42
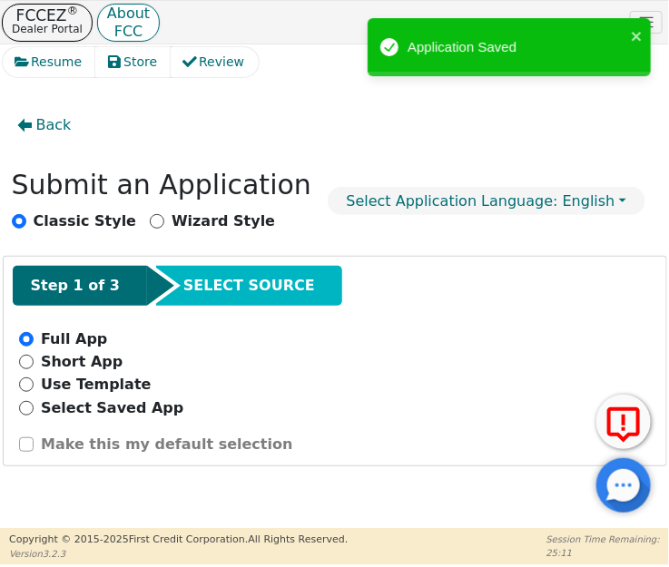
radio input "false"
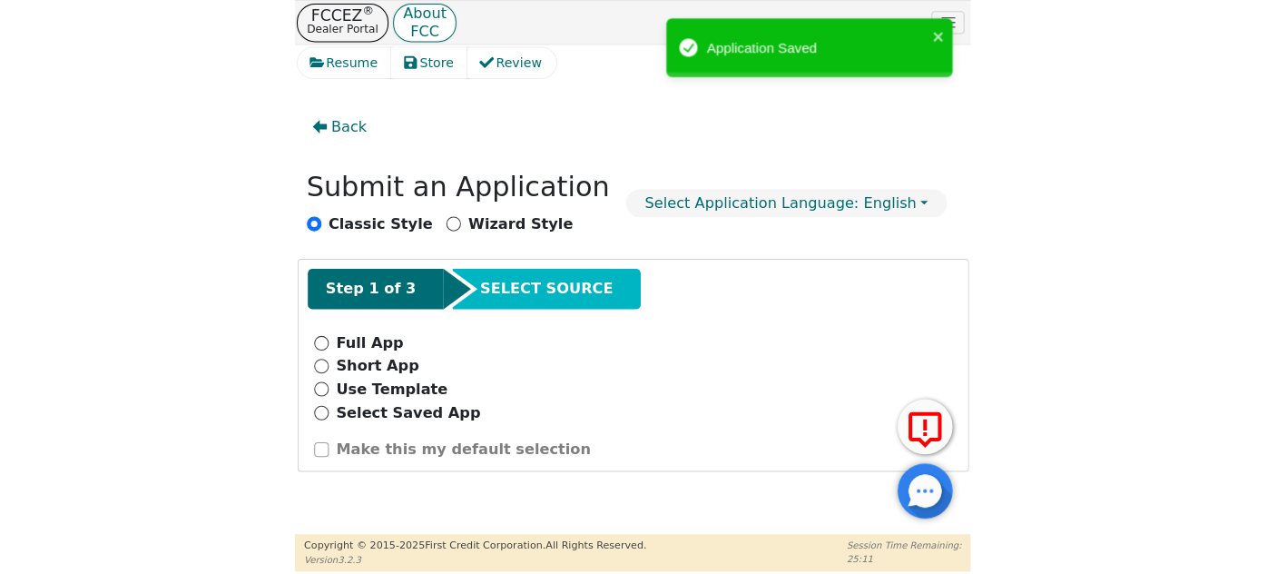
scroll to position [0, 0]
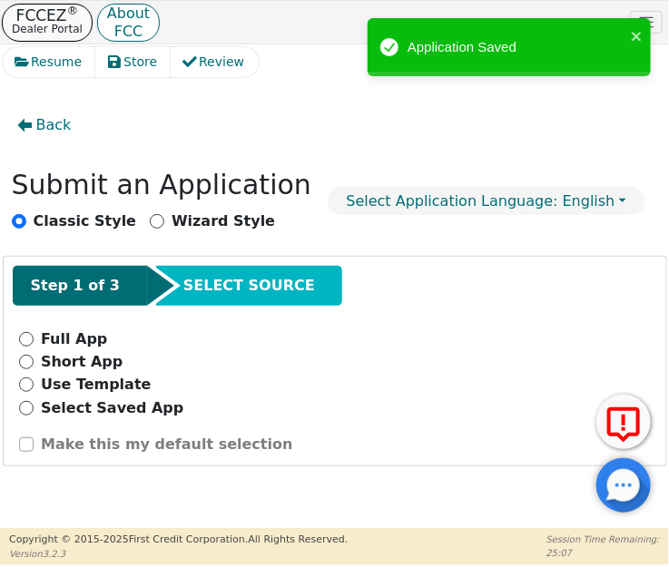
click at [39, 22] on p "Dealer Portal" at bounding box center [47, 29] width 71 height 15
